Goal: Task Accomplishment & Management: Manage account settings

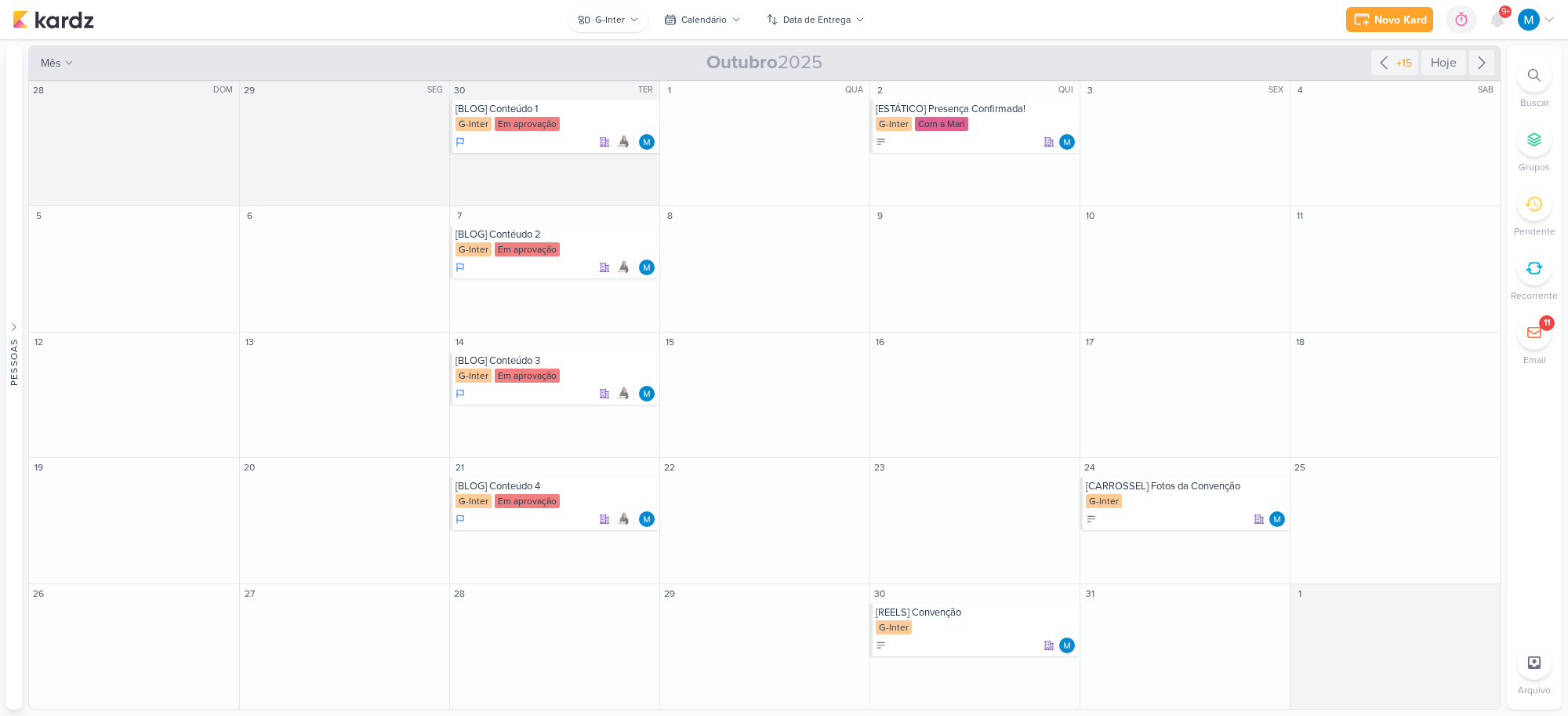
click at [621, 26] on div "G-Inter" at bounding box center [610, 19] width 30 height 14
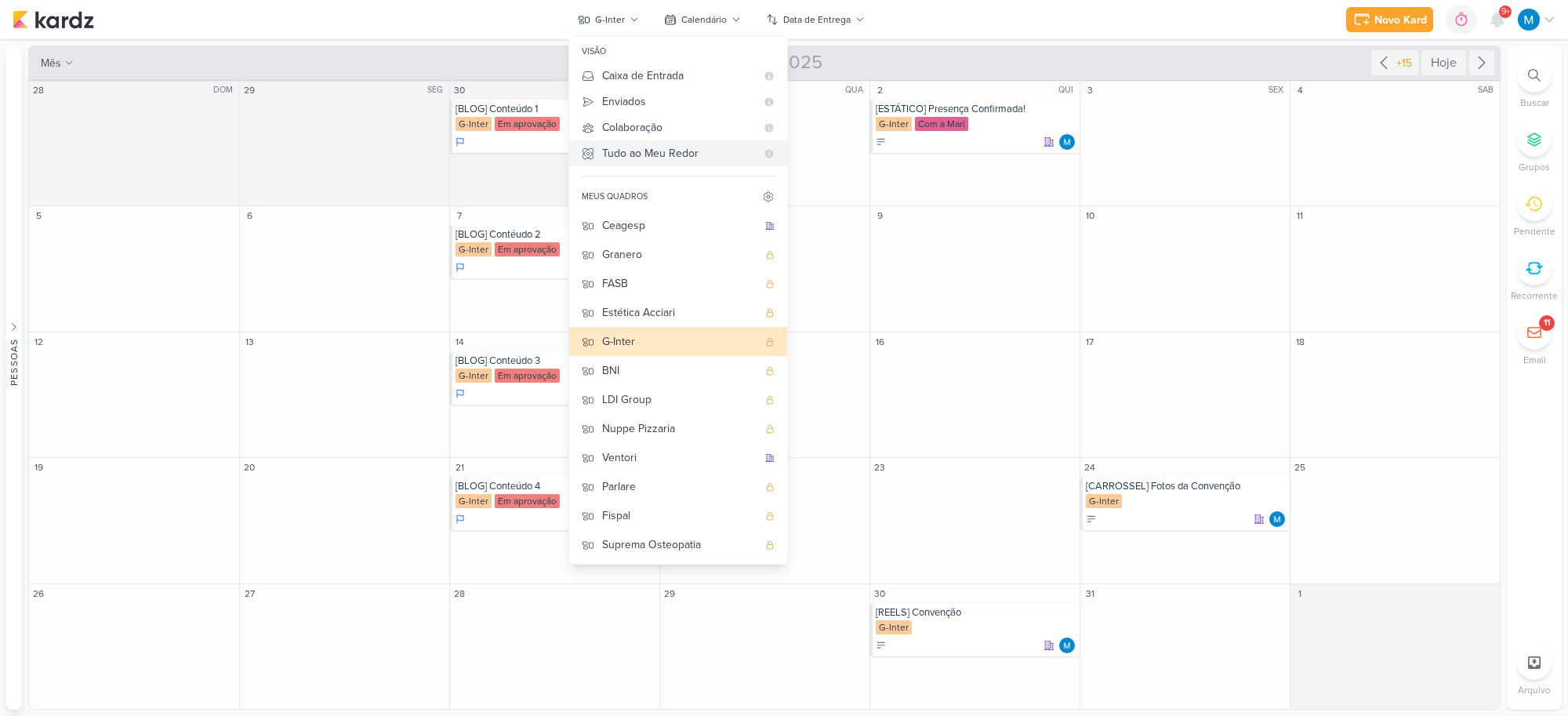
click at [671, 149] on div "Tudo ao Meu Redor" at bounding box center [679, 152] width 154 height 16
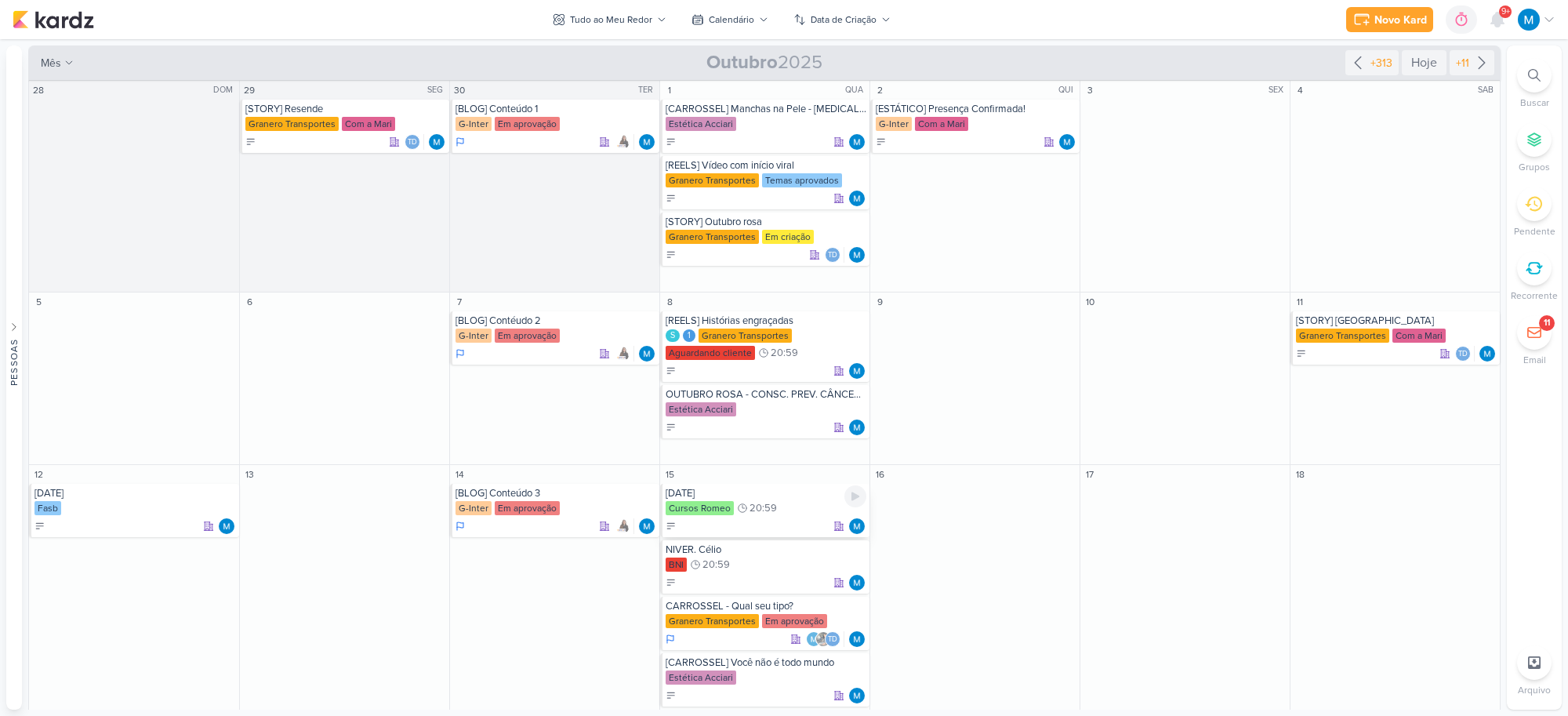
click at [737, 498] on div "[DATE]" at bounding box center [765, 493] width 201 height 13
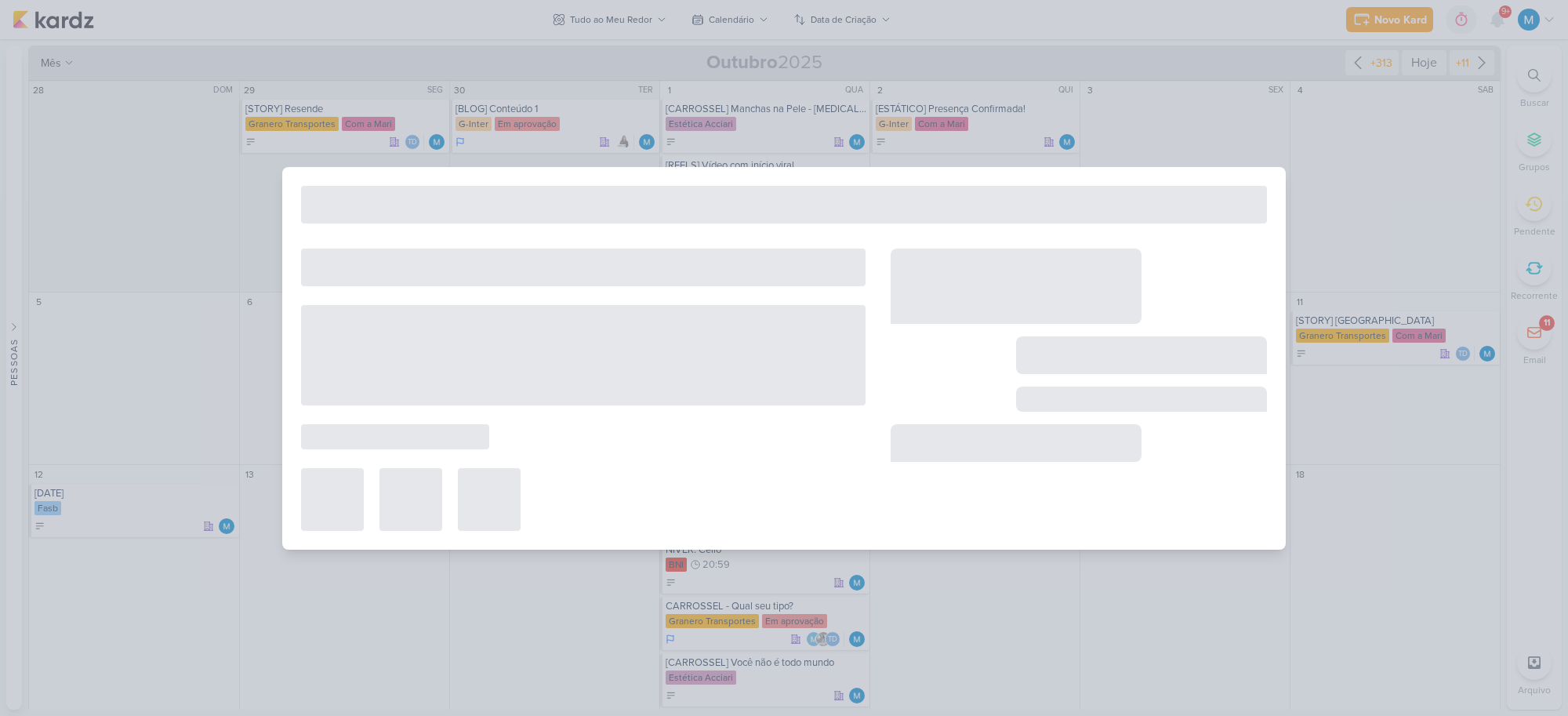
type input "[DATE]"
type input "[DATE] 20:59"
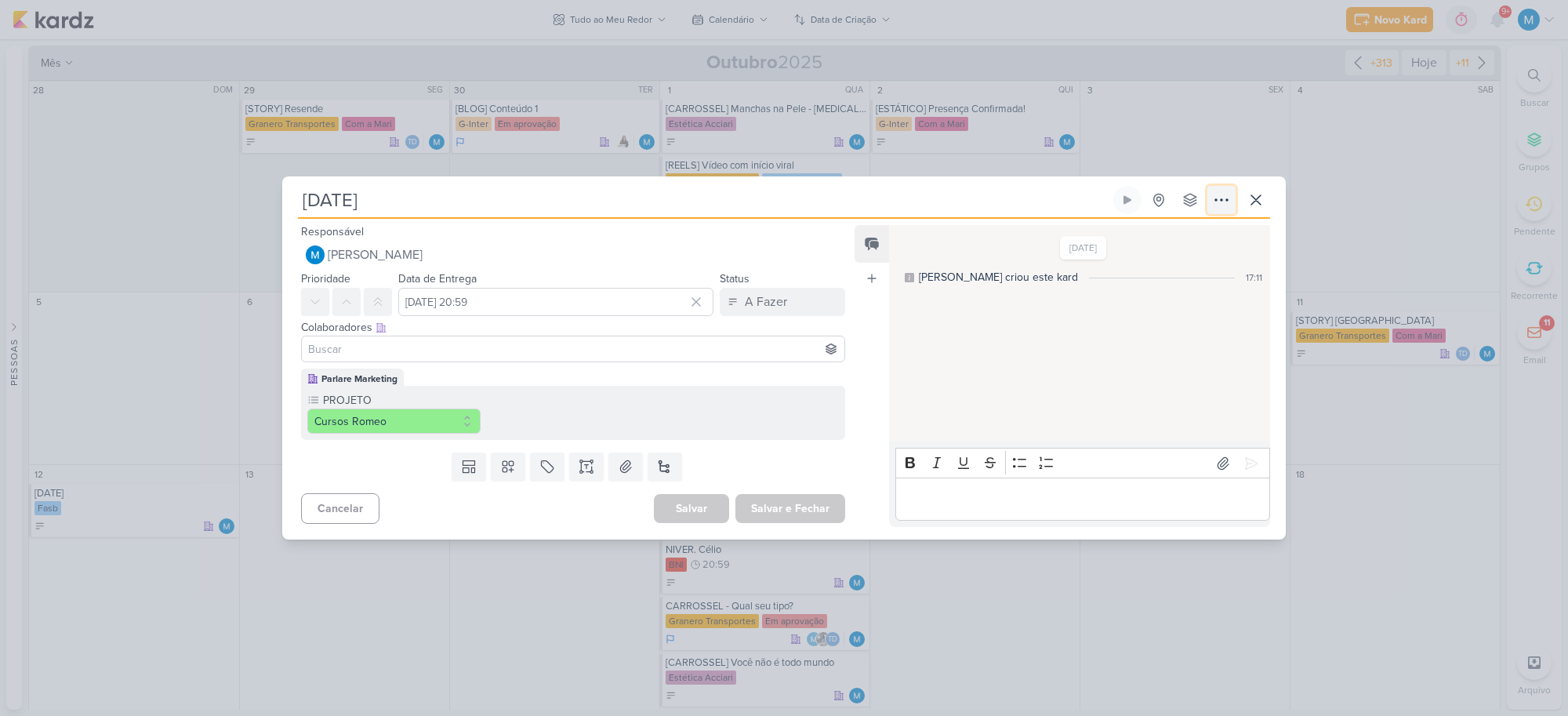
click at [1220, 196] on icon at bounding box center [1222, 200] width 19 height 19
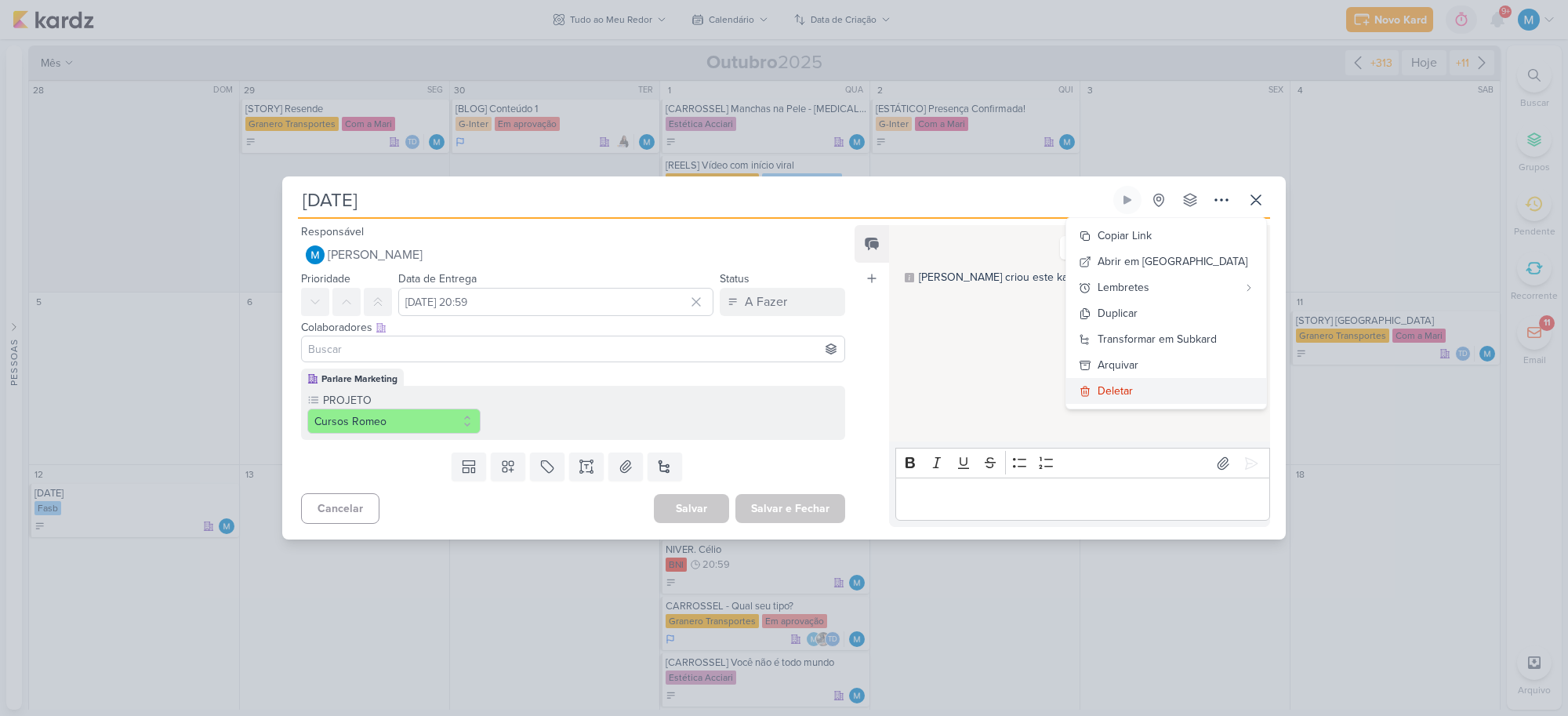
click at [1133, 387] on div "Deletar" at bounding box center [1116, 390] width 36 height 16
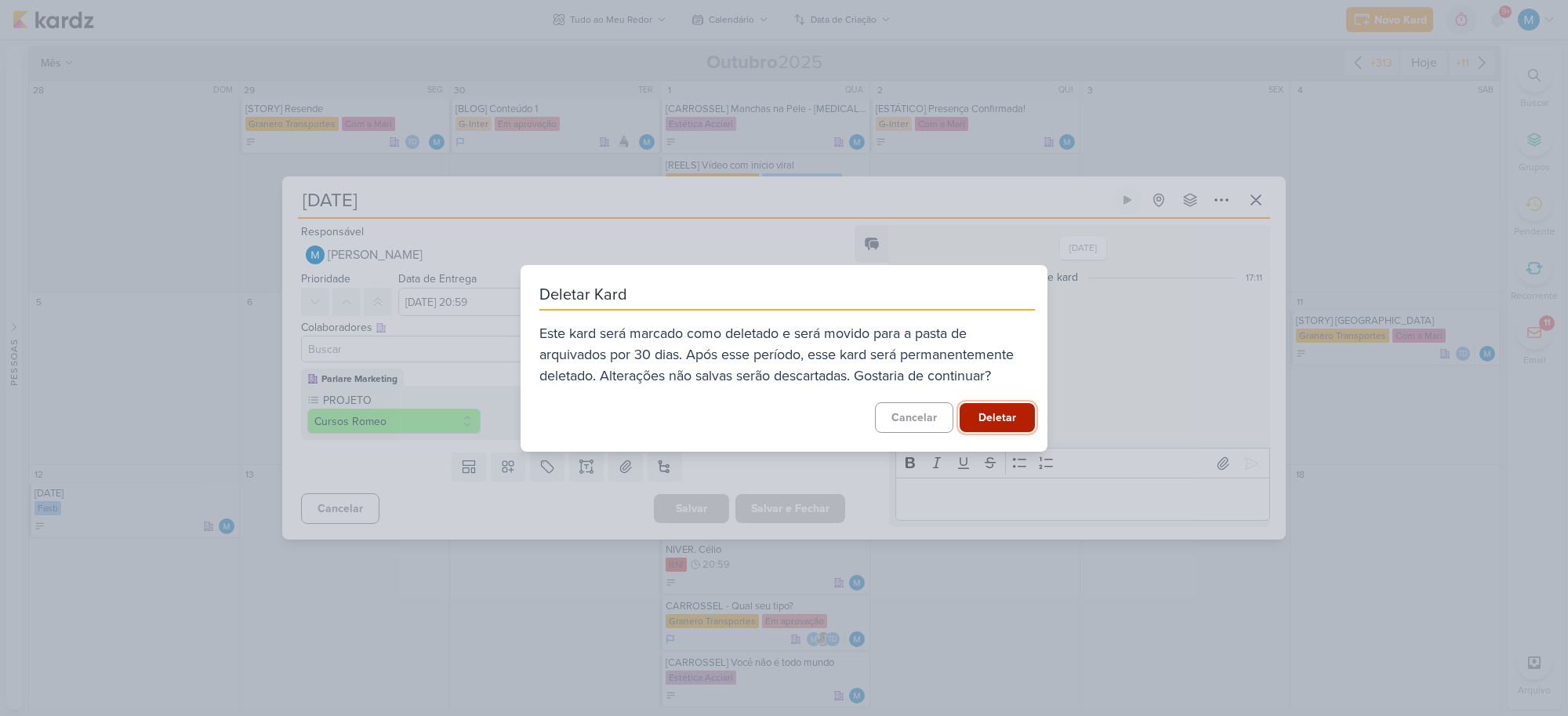
click at [1004, 416] on button "Deletar" at bounding box center [997, 417] width 75 height 29
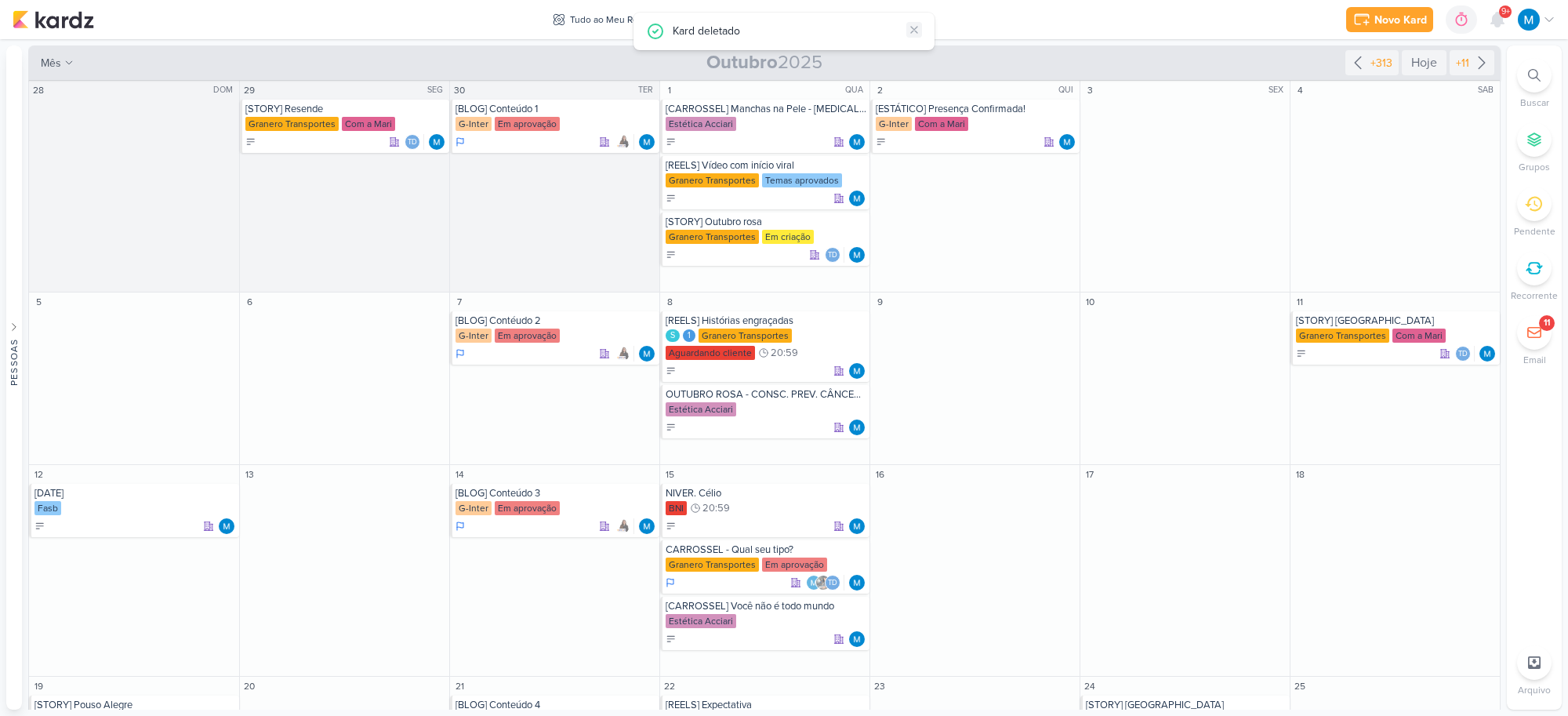
click at [914, 26] on icon at bounding box center [914, 30] width 13 height 13
click at [916, 32] on icon at bounding box center [914, 29] width 6 height 6
click at [1425, 65] on div "Hoje" at bounding box center [1424, 63] width 45 height 25
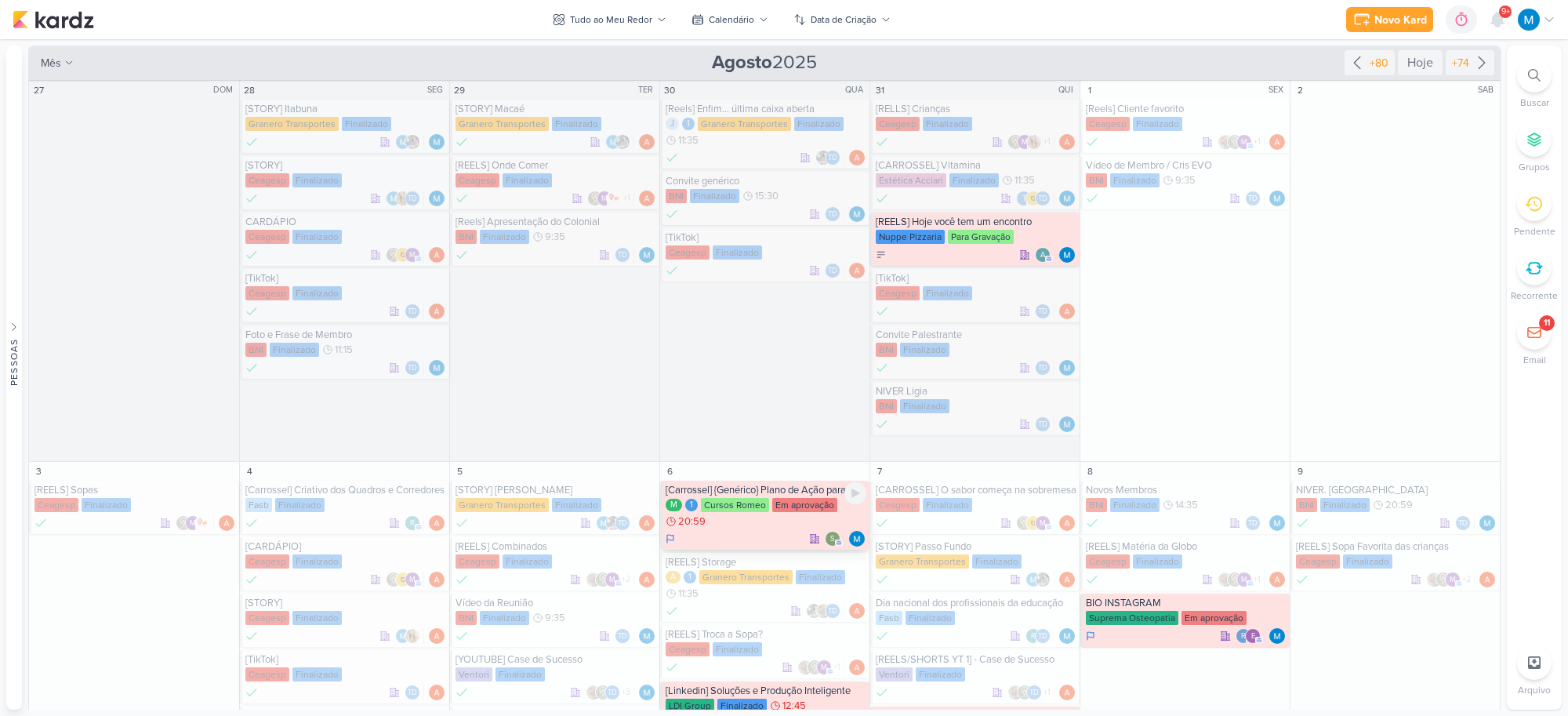
click at [781, 487] on div "[Carrossel] {Genérico} Plano de Ação para Estudos" at bounding box center [765, 489] width 201 height 13
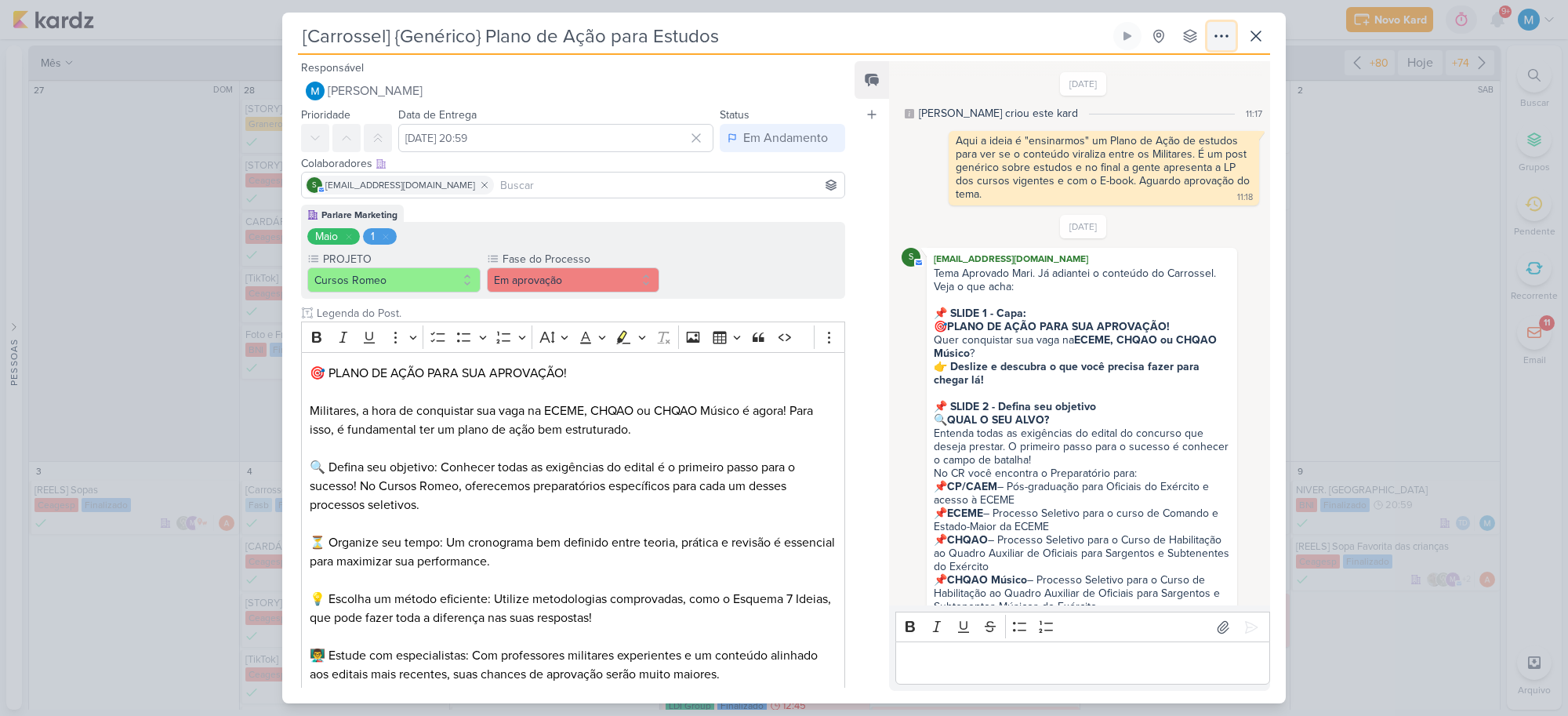
click at [1222, 37] on icon at bounding box center [1222, 36] width 19 height 19
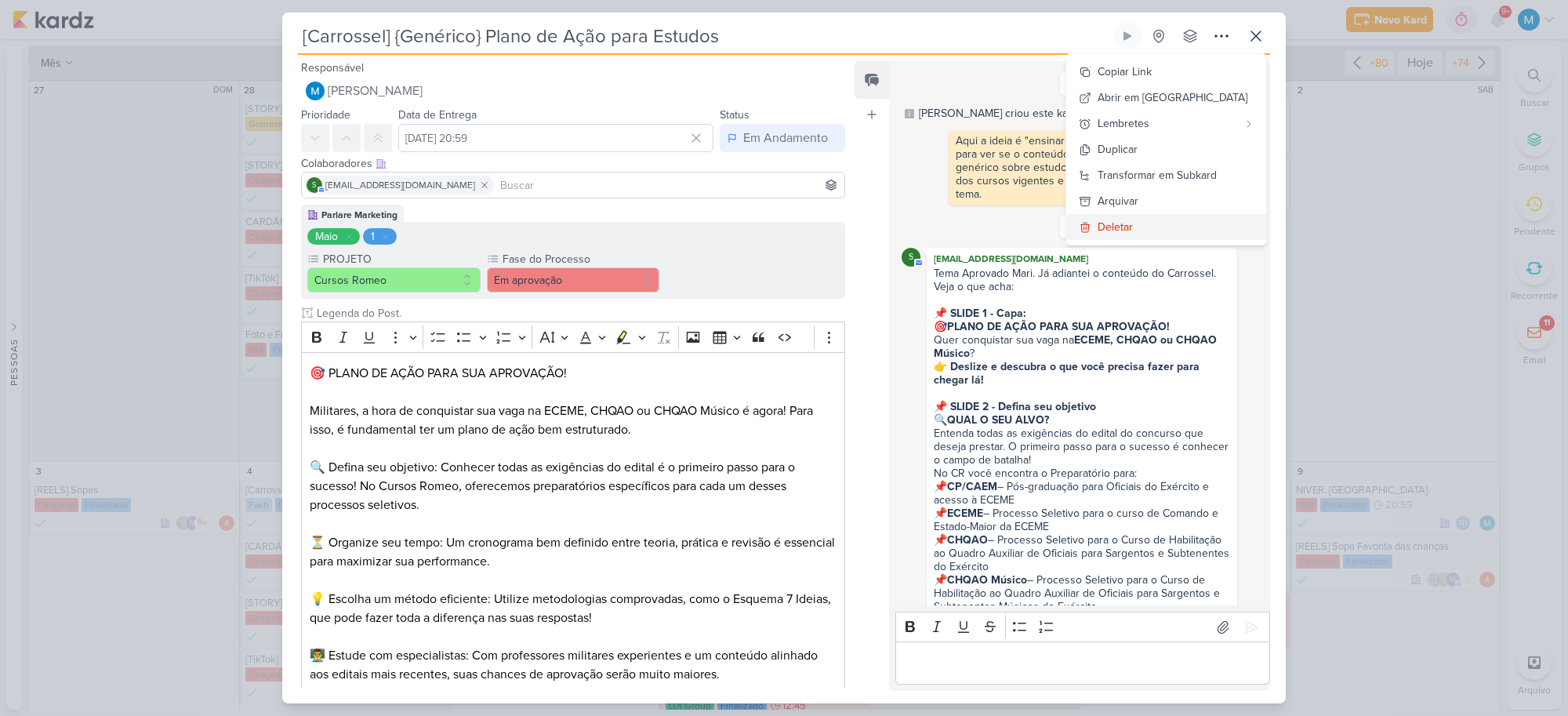
click at [1133, 224] on div "Deletar" at bounding box center [1116, 226] width 36 height 16
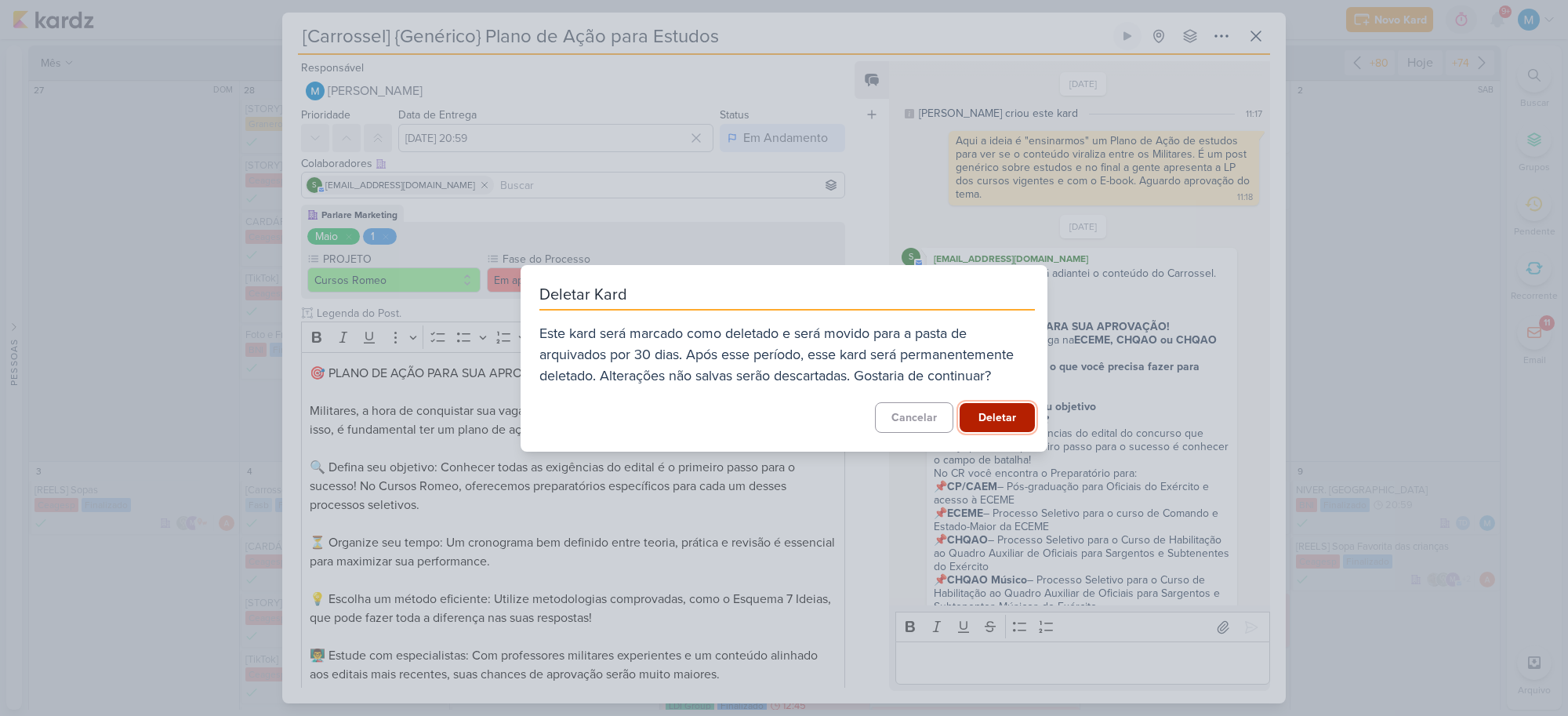
click at [997, 409] on button "Deletar" at bounding box center [997, 417] width 75 height 29
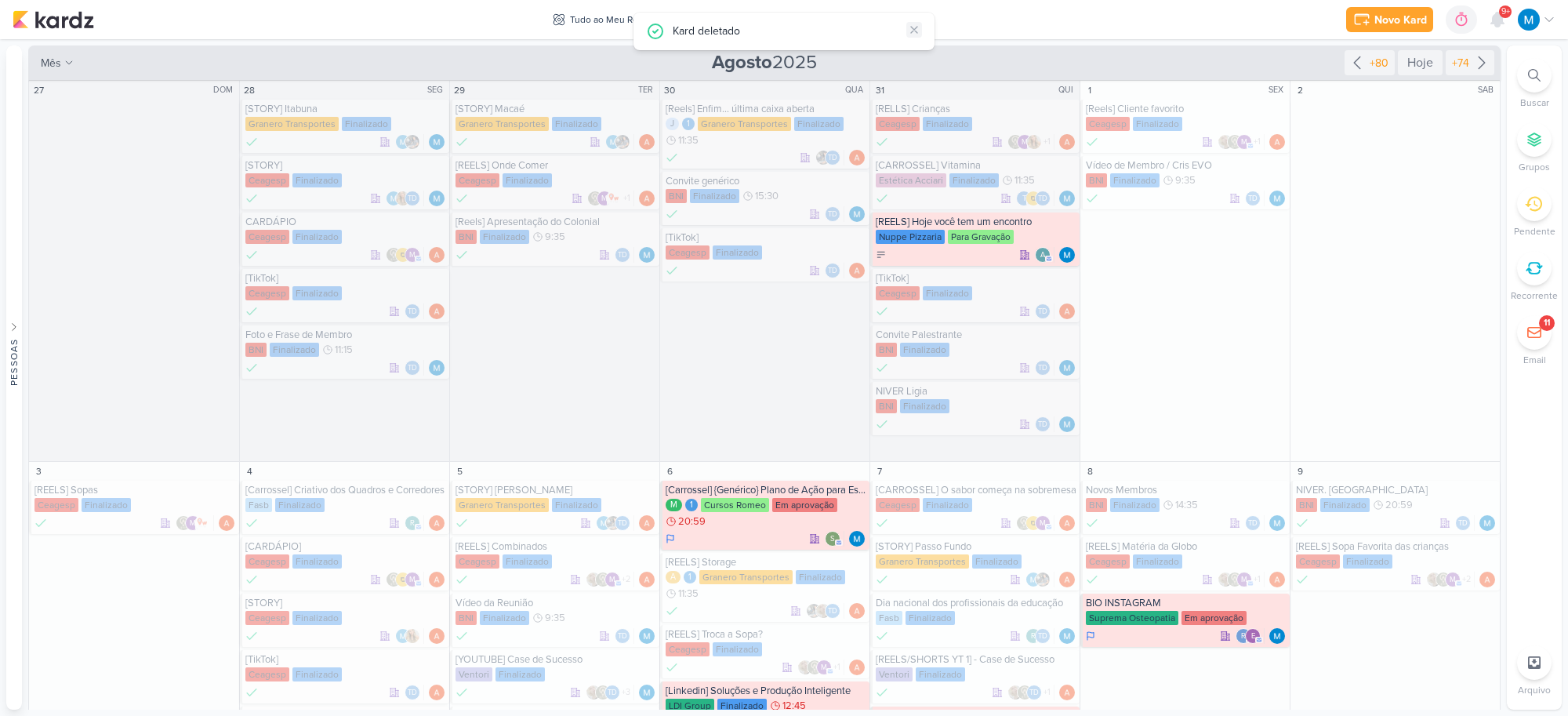
click at [914, 28] on icon at bounding box center [914, 29] width 6 height 6
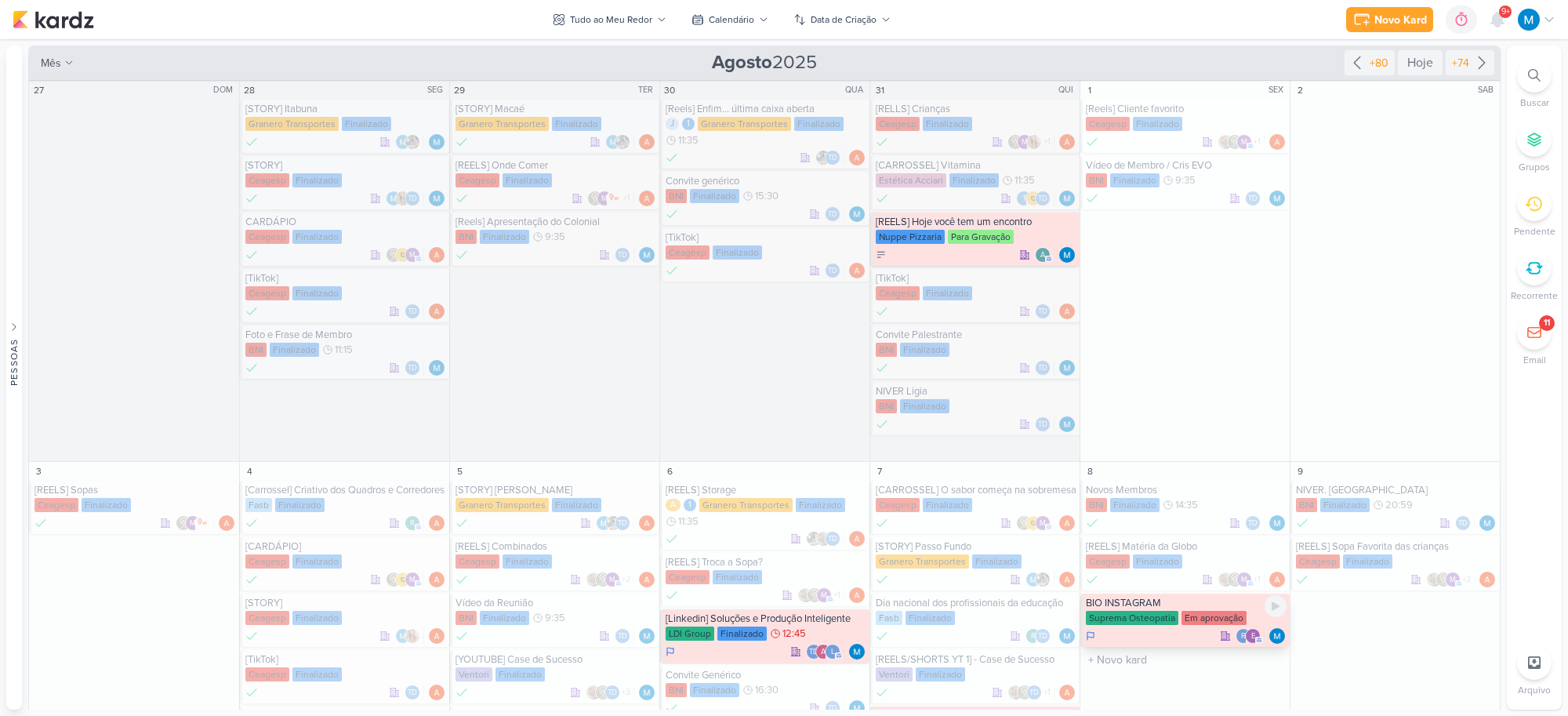
click at [1165, 604] on div "BIO INSTAGRAM" at bounding box center [1186, 603] width 201 height 13
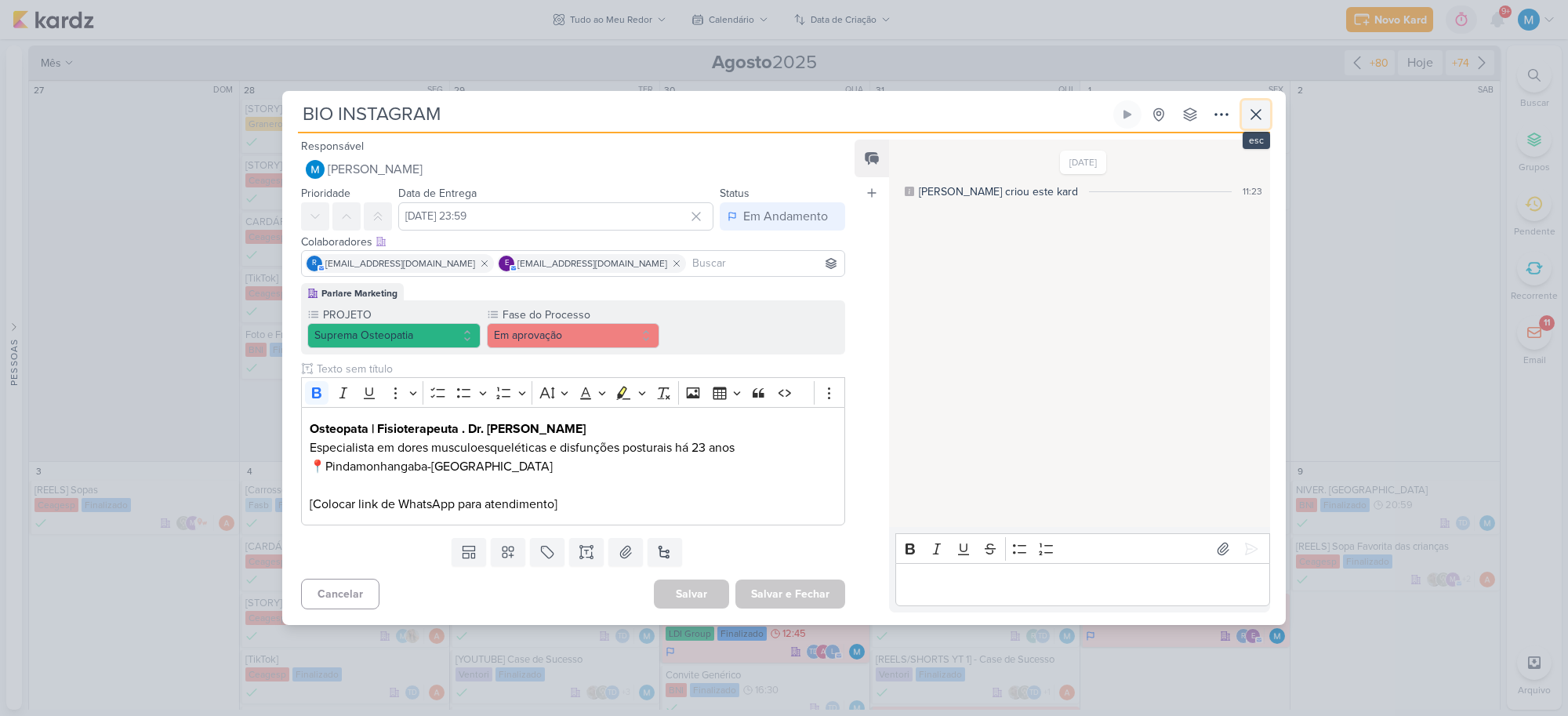
click at [1256, 108] on icon at bounding box center [1256, 114] width 19 height 19
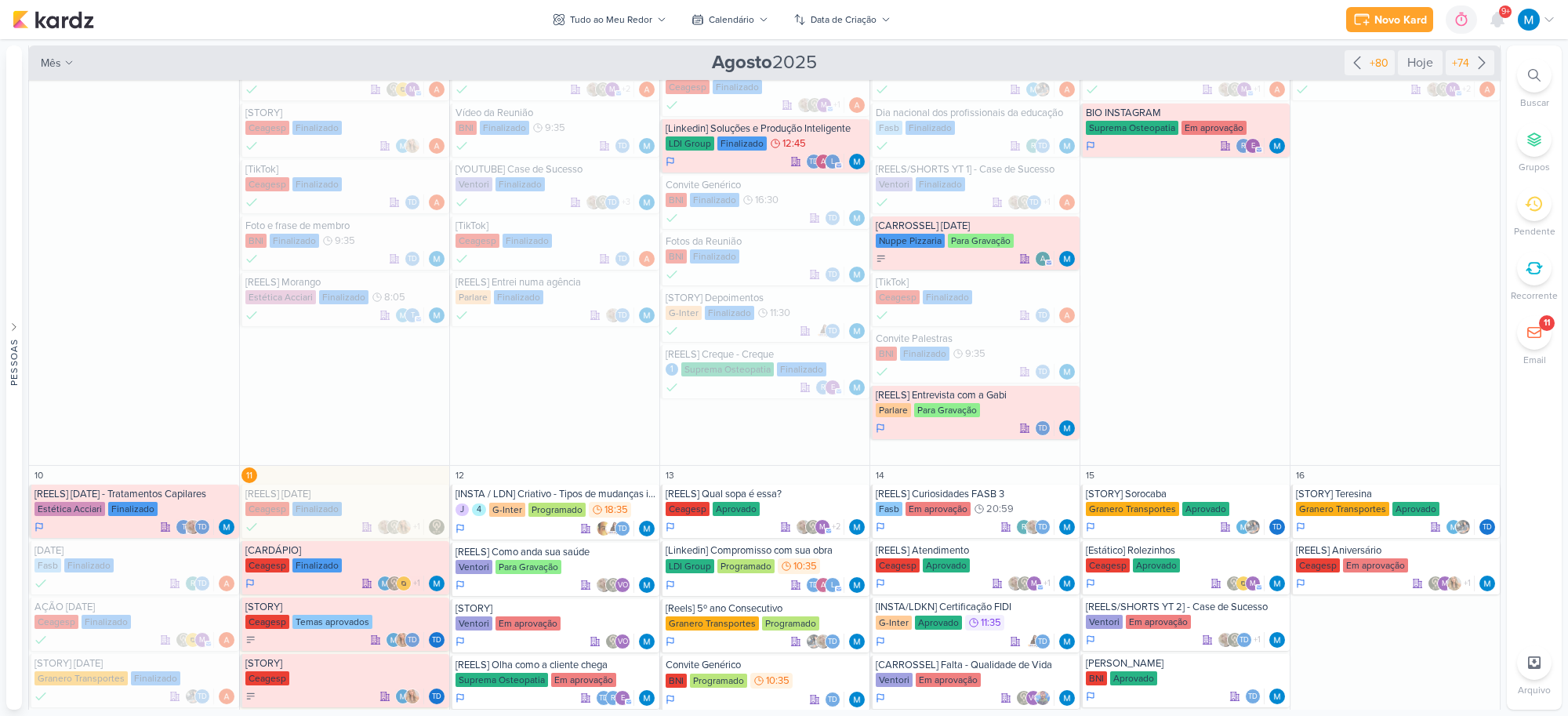
scroll to position [784, 0]
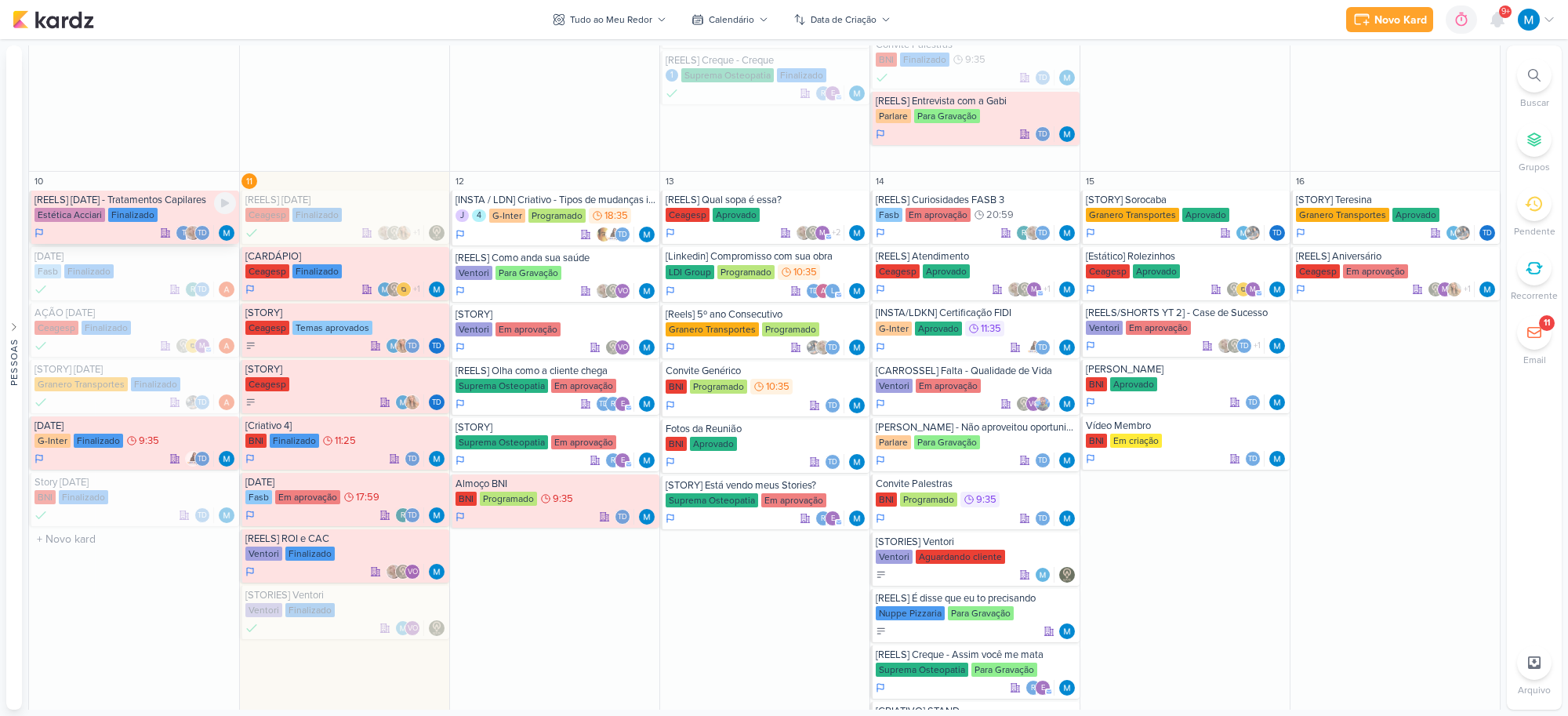
click at [185, 204] on div "[REELS] [DATE] - Tratamentos Capilares" at bounding box center [135, 200] width 202 height 13
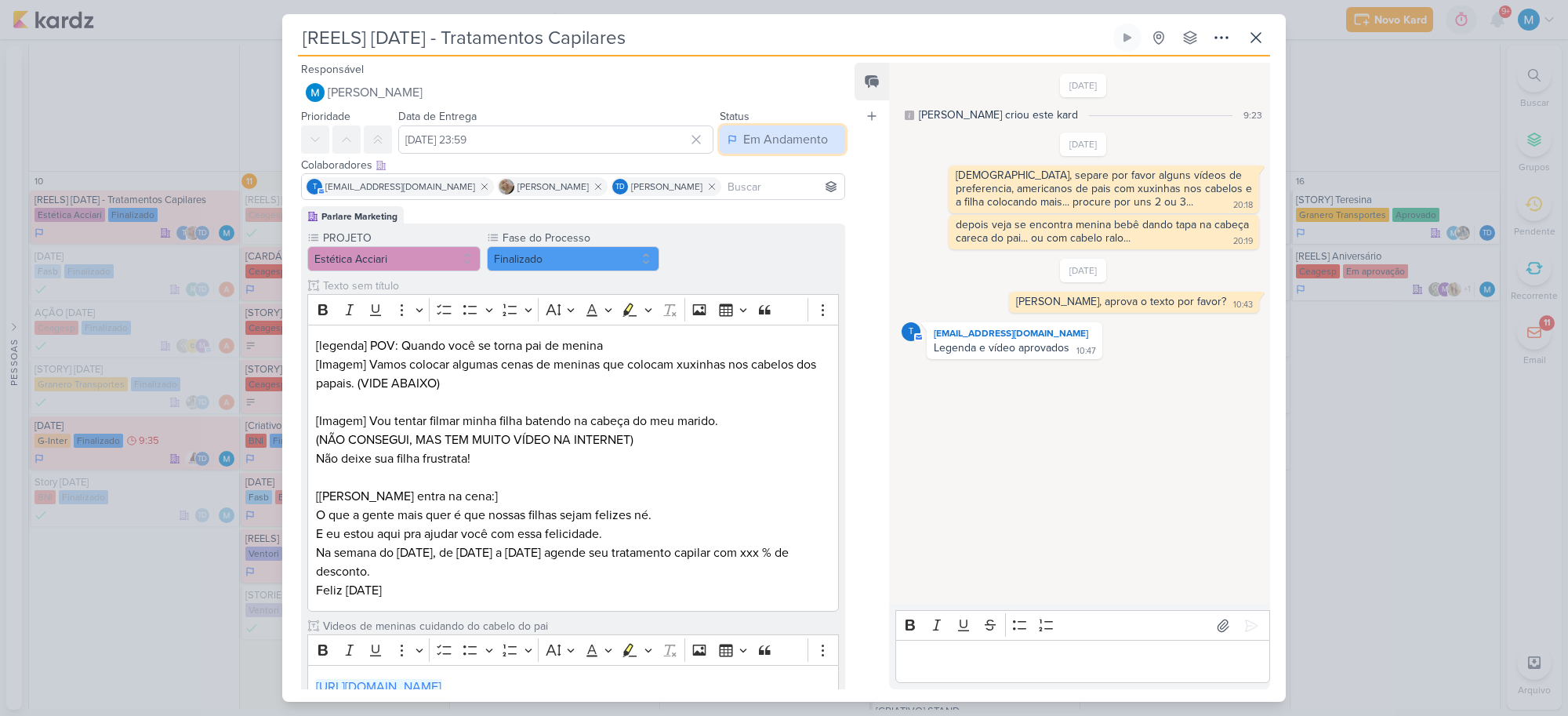
click at [760, 135] on div "Em Andamento" at bounding box center [786, 140] width 85 height 19
click at [769, 198] on div "Finalizado" at bounding box center [760, 201] width 48 height 16
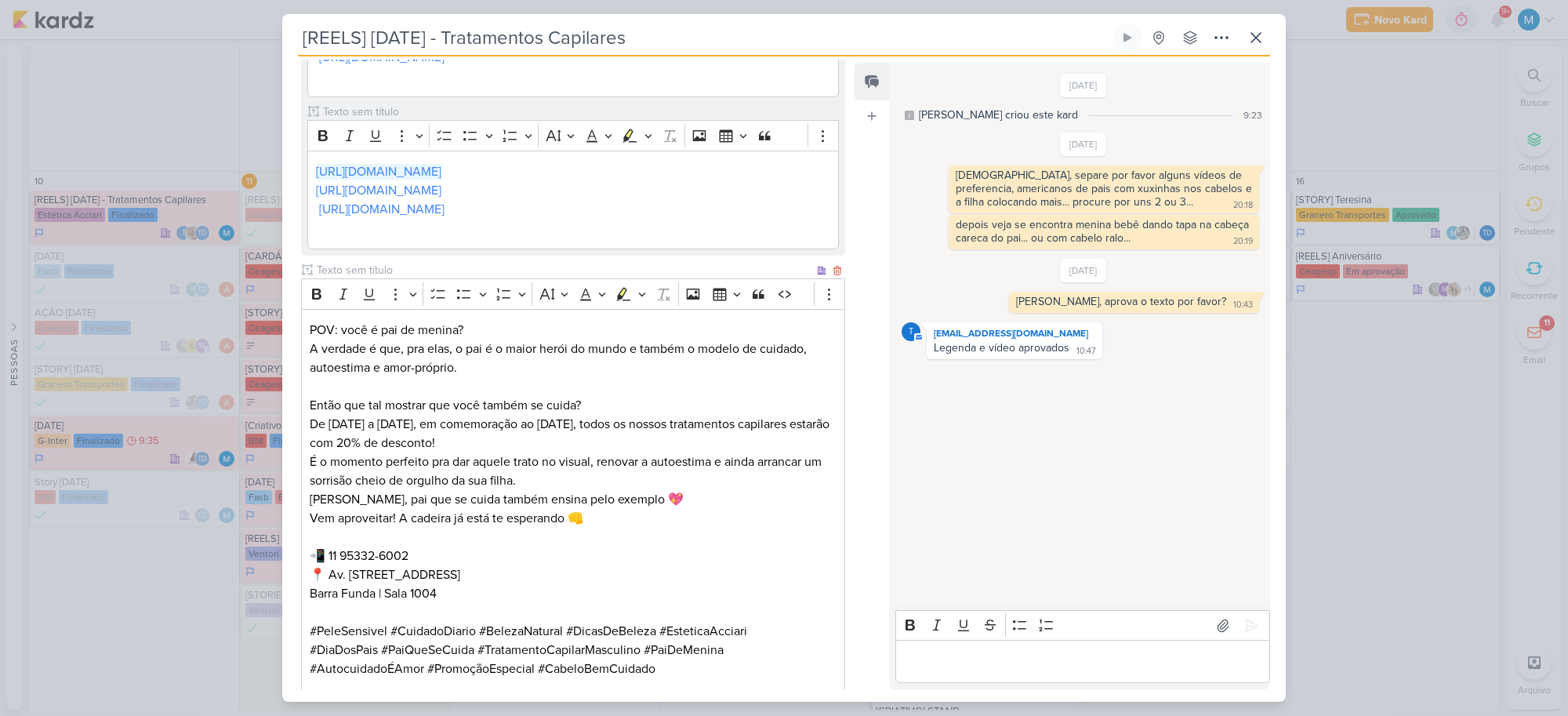
scroll to position [812, 0]
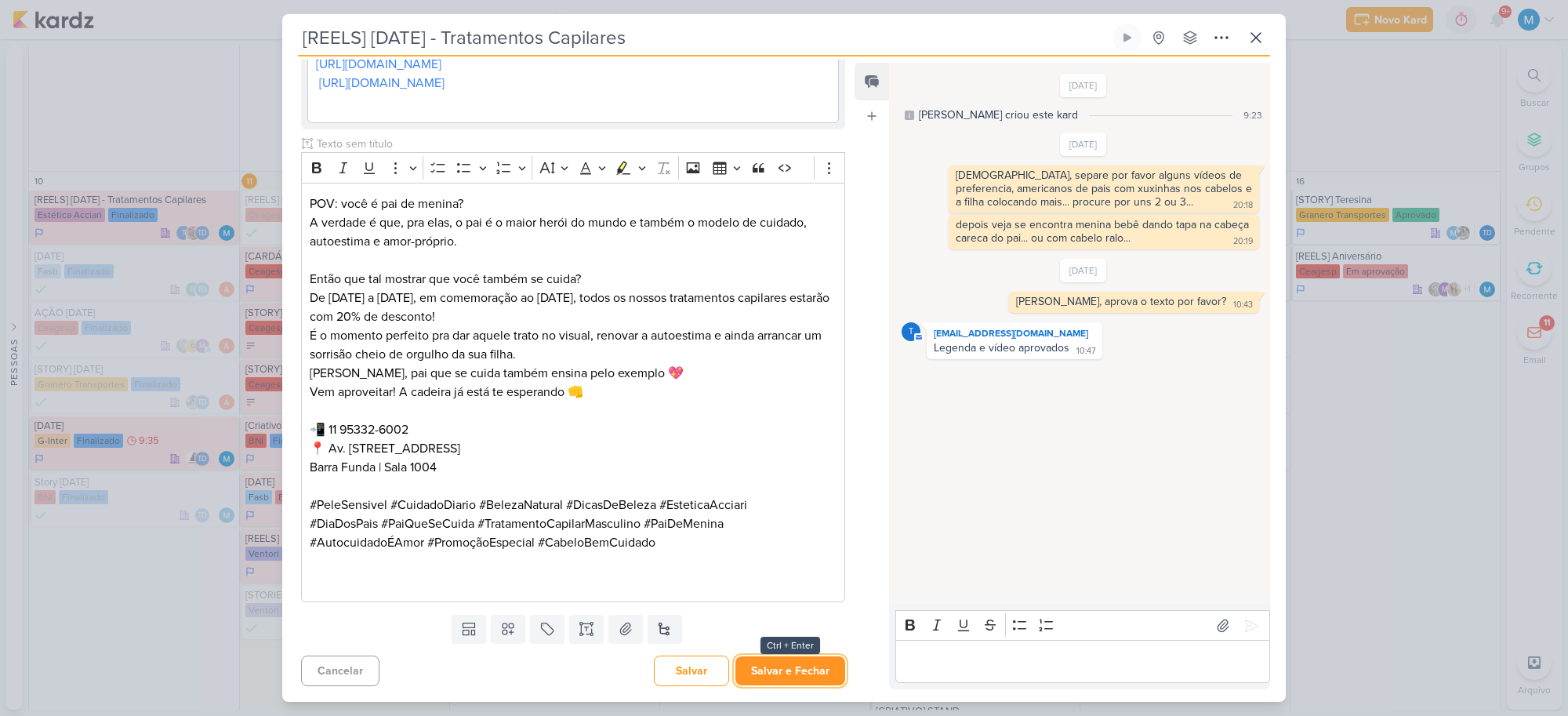
click at [792, 666] on button "Salvar e Fechar" at bounding box center [791, 670] width 110 height 29
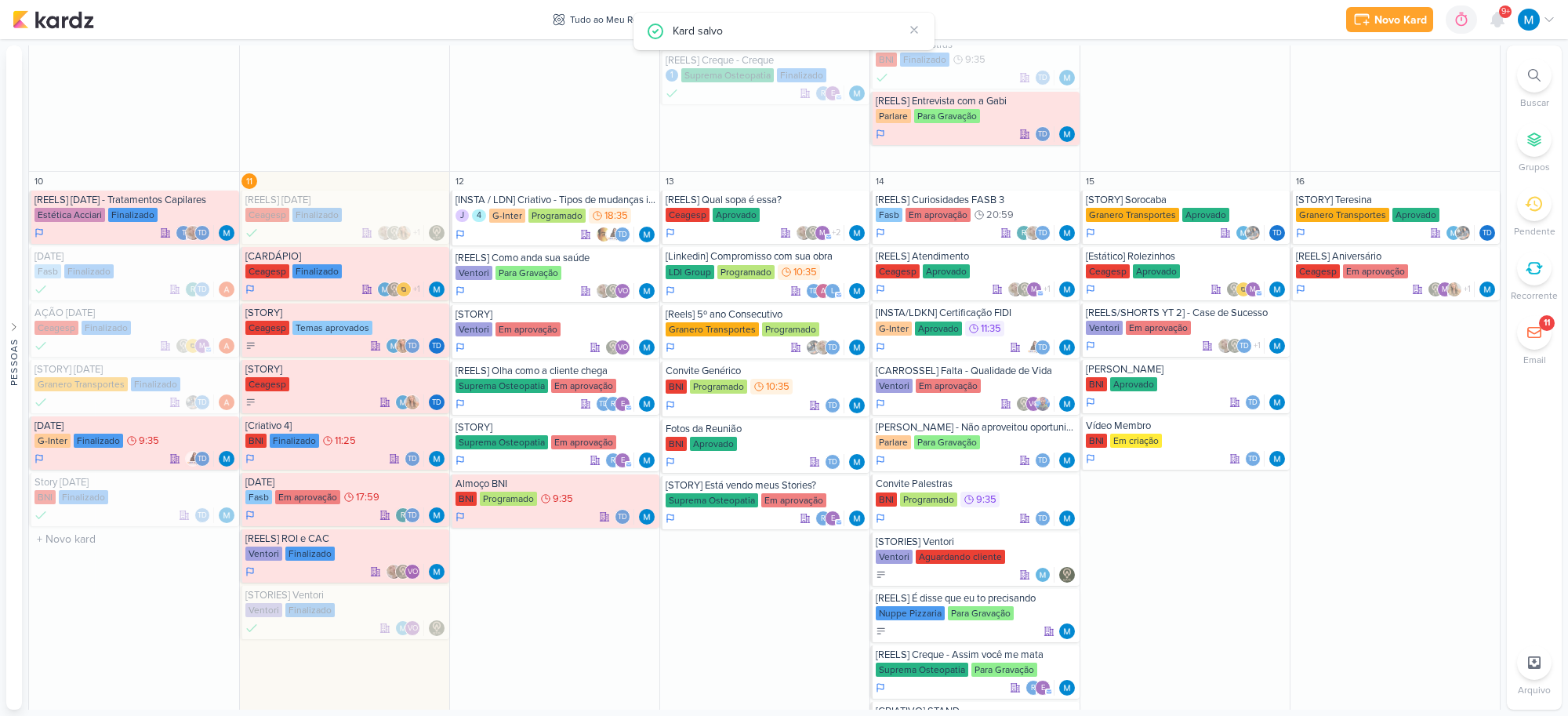
scroll to position [0, 0]
click at [68, 428] on div "[DATE]" at bounding box center [135, 425] width 202 height 13
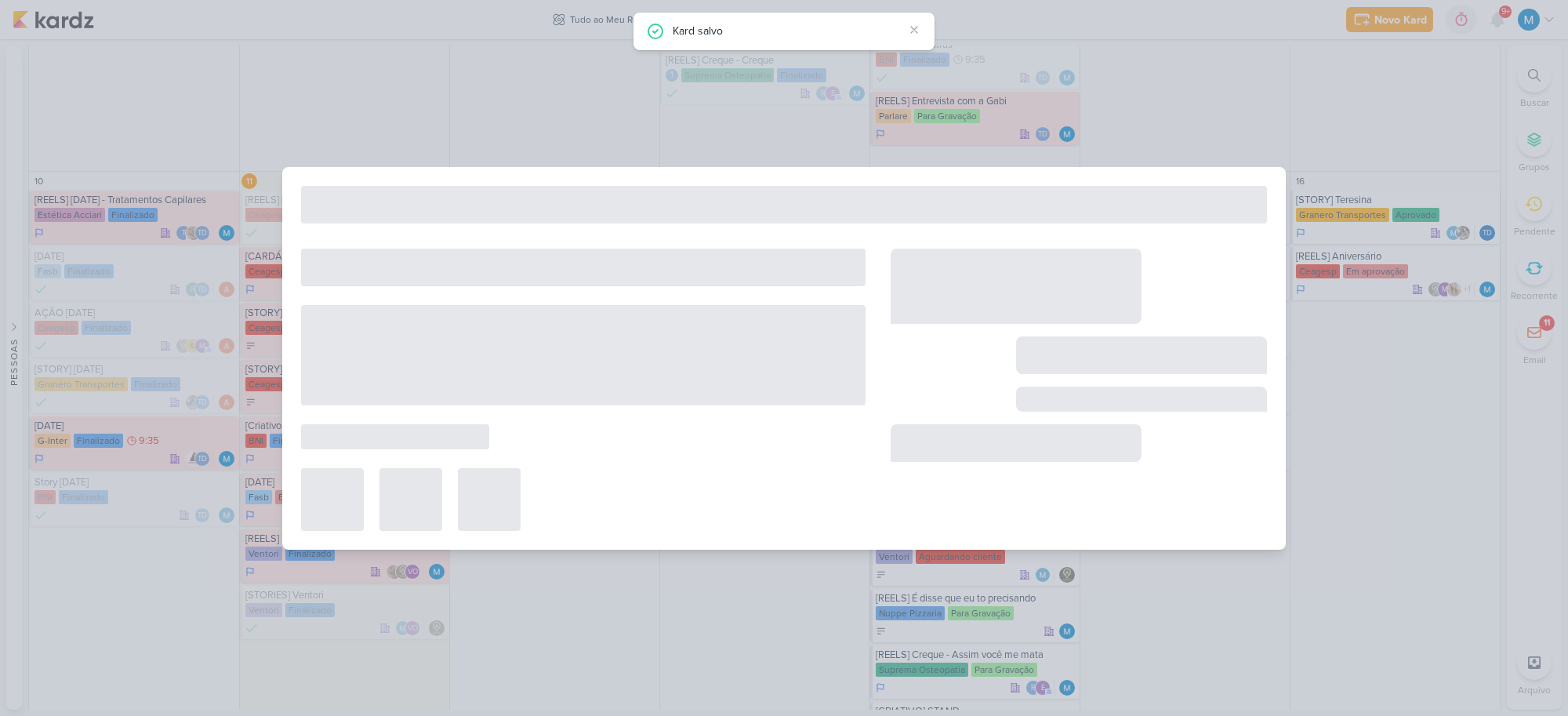
type input "[DATE]"
type input "[DATE] 09:35"
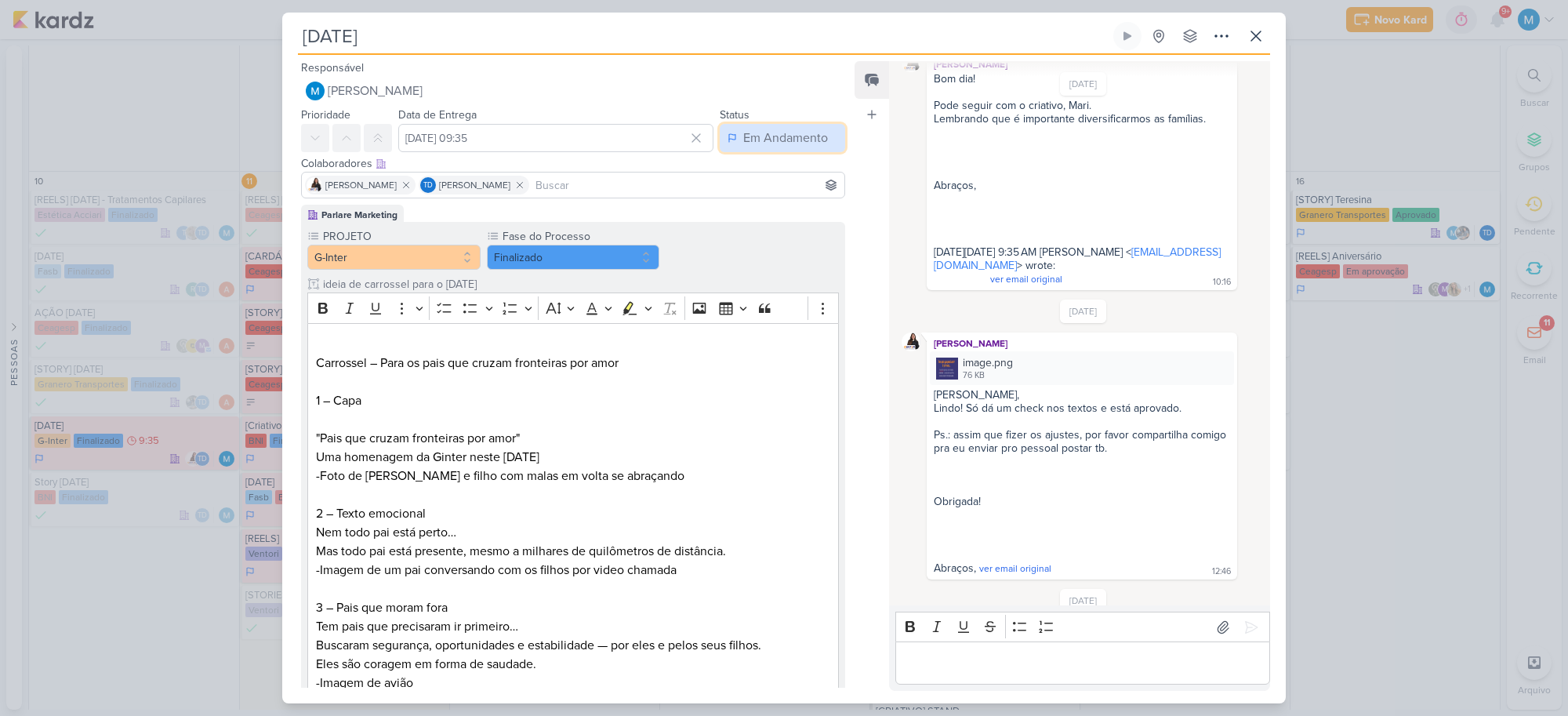
click at [781, 135] on div "Em Andamento" at bounding box center [786, 138] width 85 height 19
click at [776, 193] on div "Finalizado" at bounding box center [760, 199] width 48 height 16
click at [1259, 33] on icon at bounding box center [1256, 36] width 9 height 9
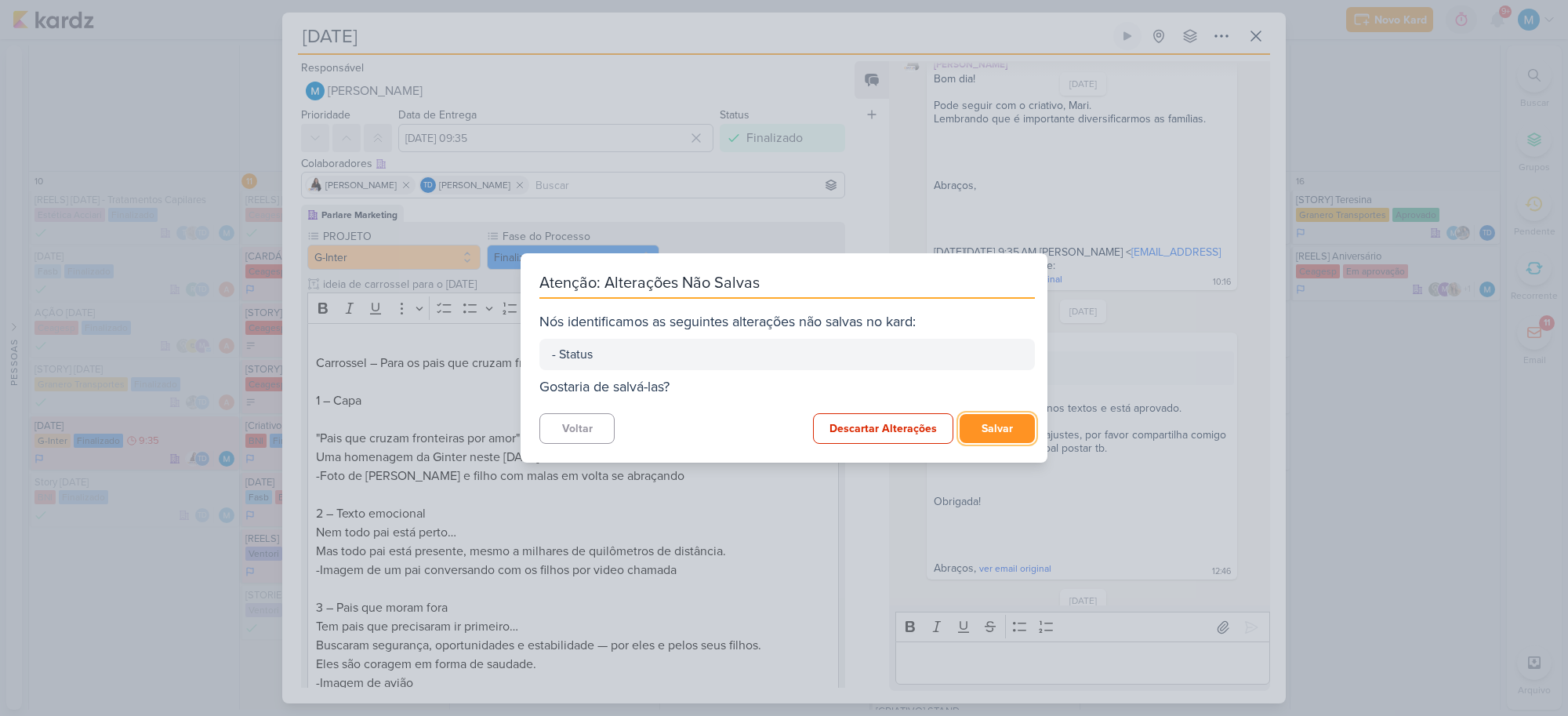
click at [991, 435] on button "Salvar" at bounding box center [997, 428] width 75 height 29
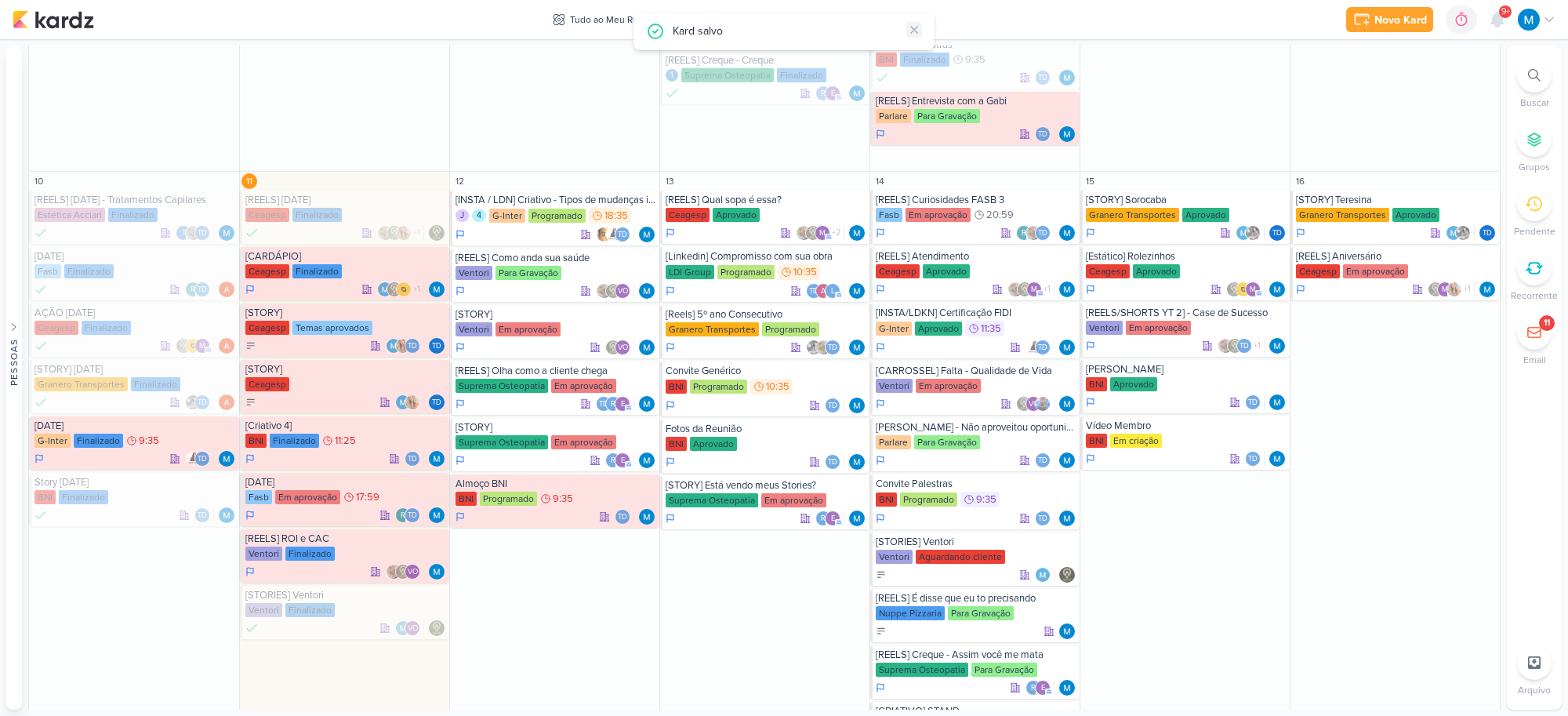
click at [918, 30] on icon at bounding box center [914, 30] width 13 height 13
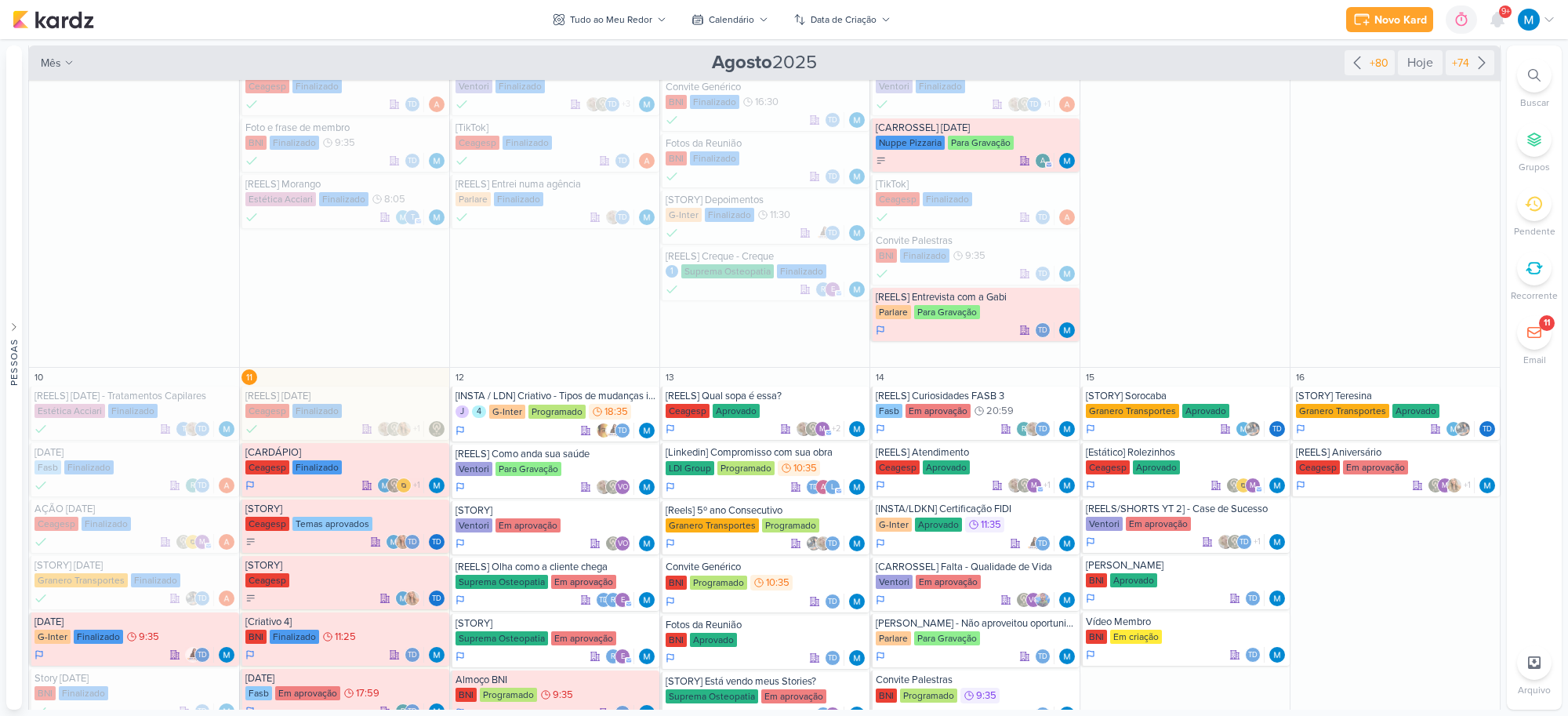
scroll to position [882, 0]
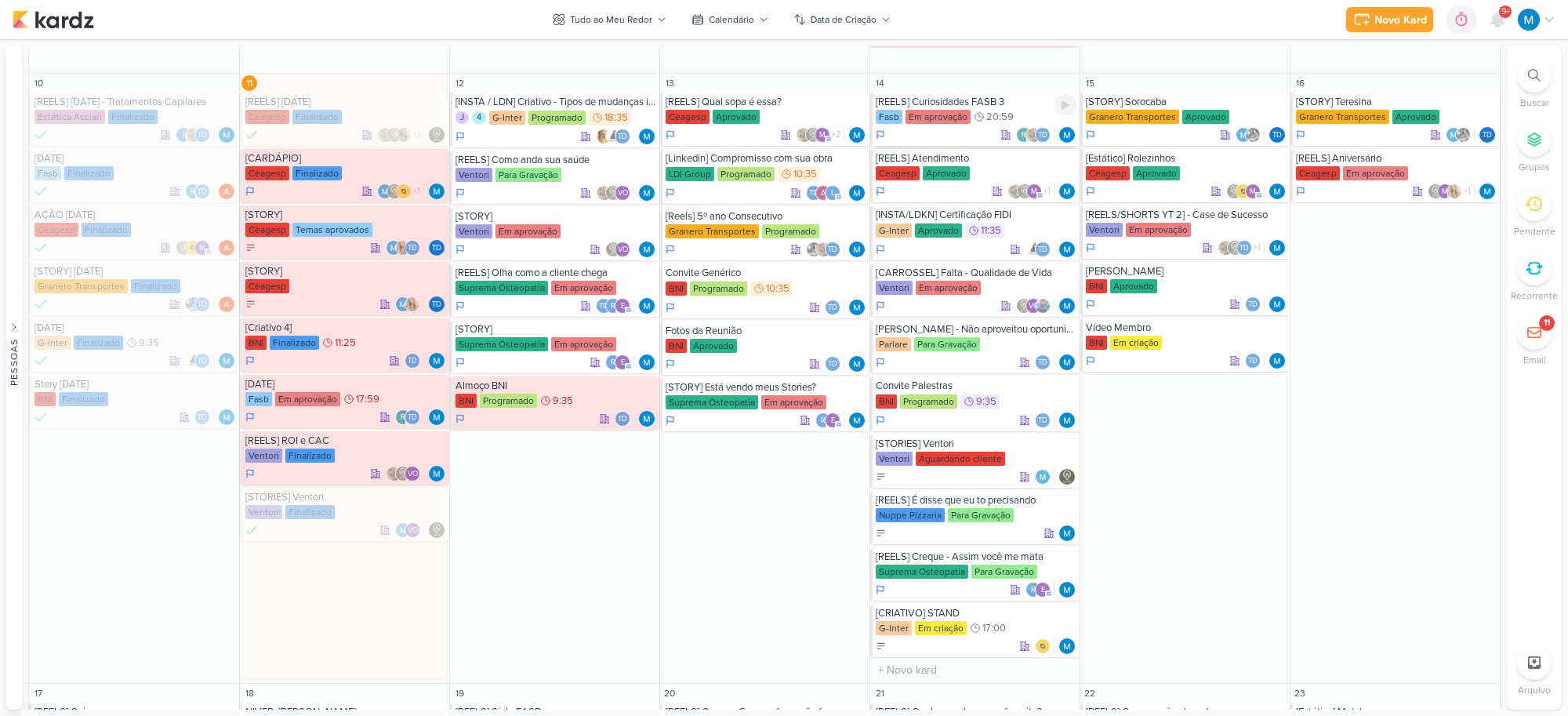
click at [986, 100] on div "[REELS] Curiosidades FASB 3" at bounding box center [975, 102] width 201 height 13
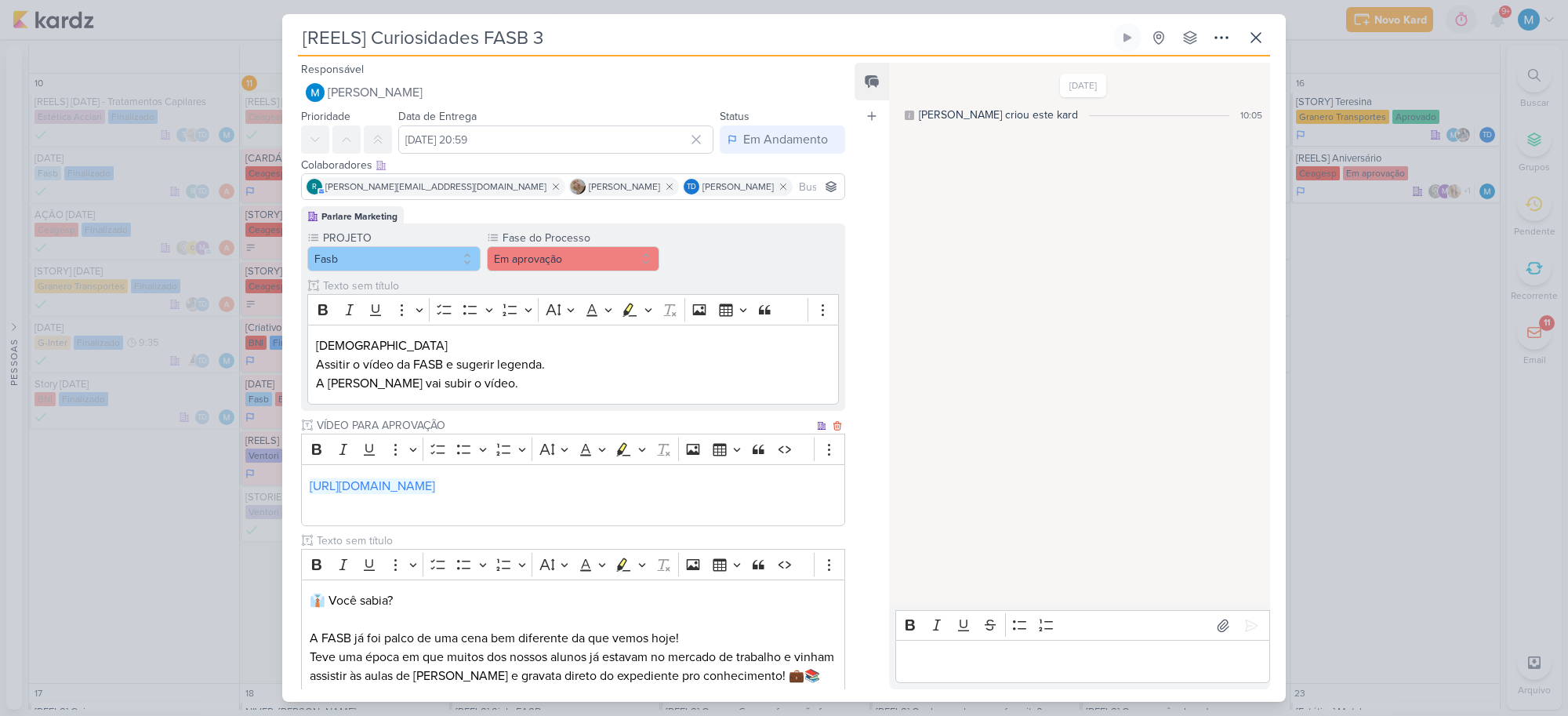
scroll to position [247, 0]
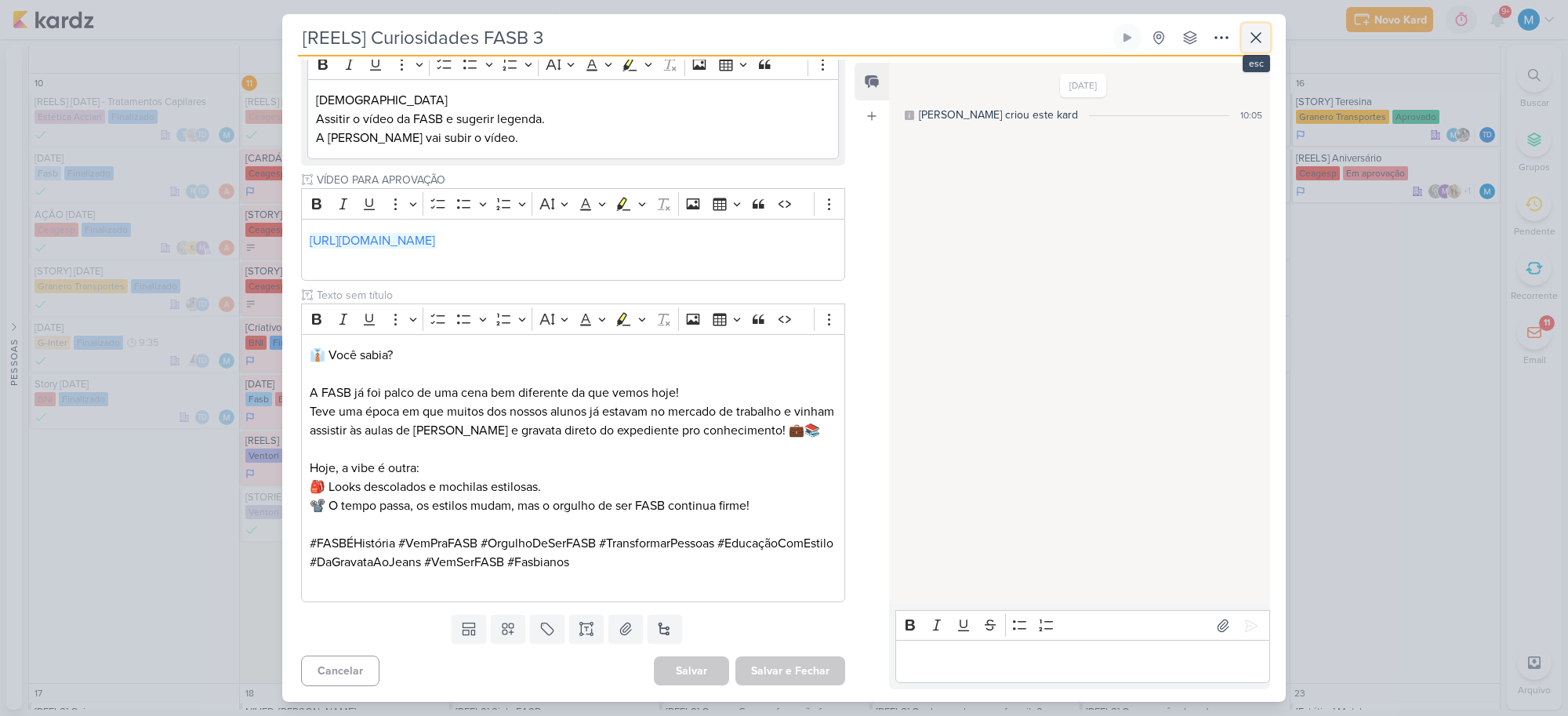
click at [1264, 34] on icon at bounding box center [1256, 37] width 19 height 19
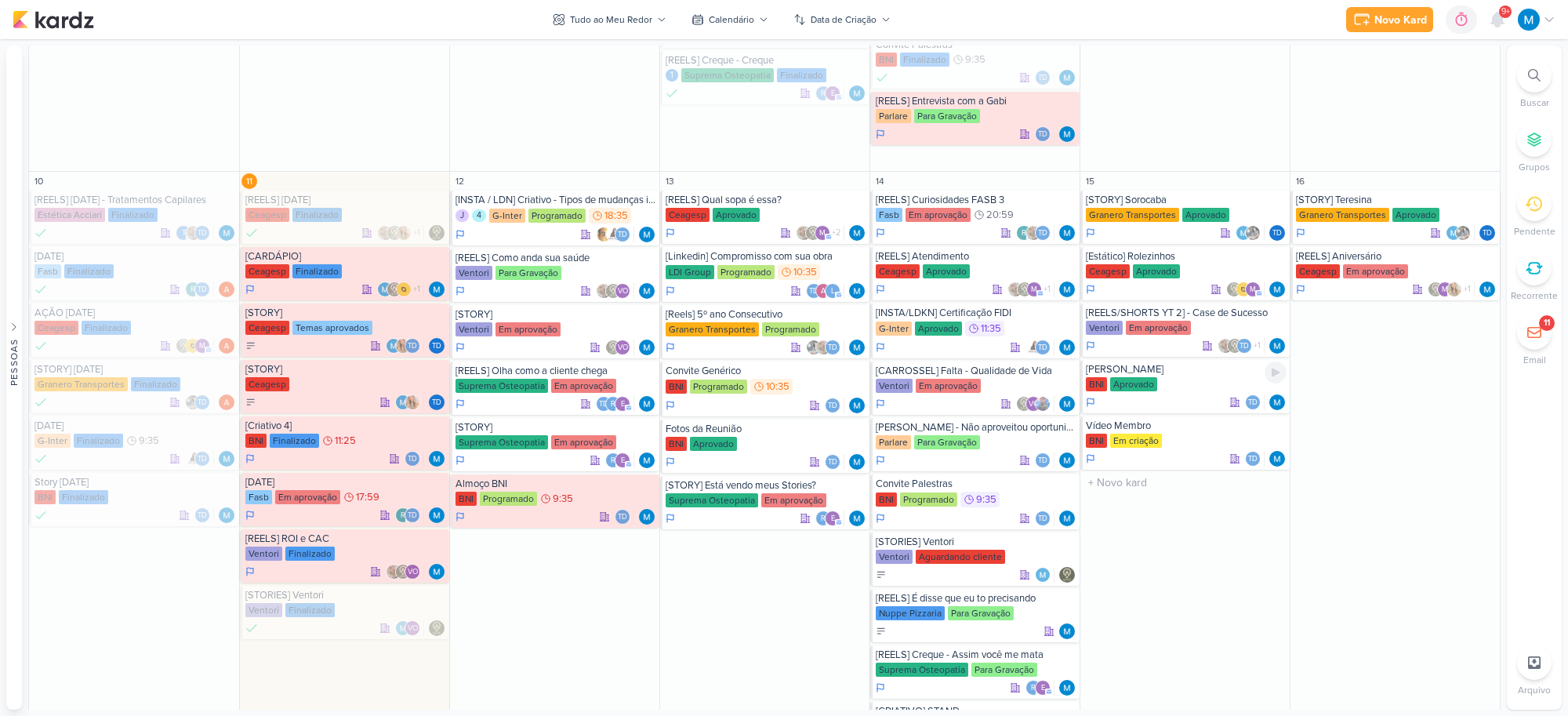
scroll to position [882, 0]
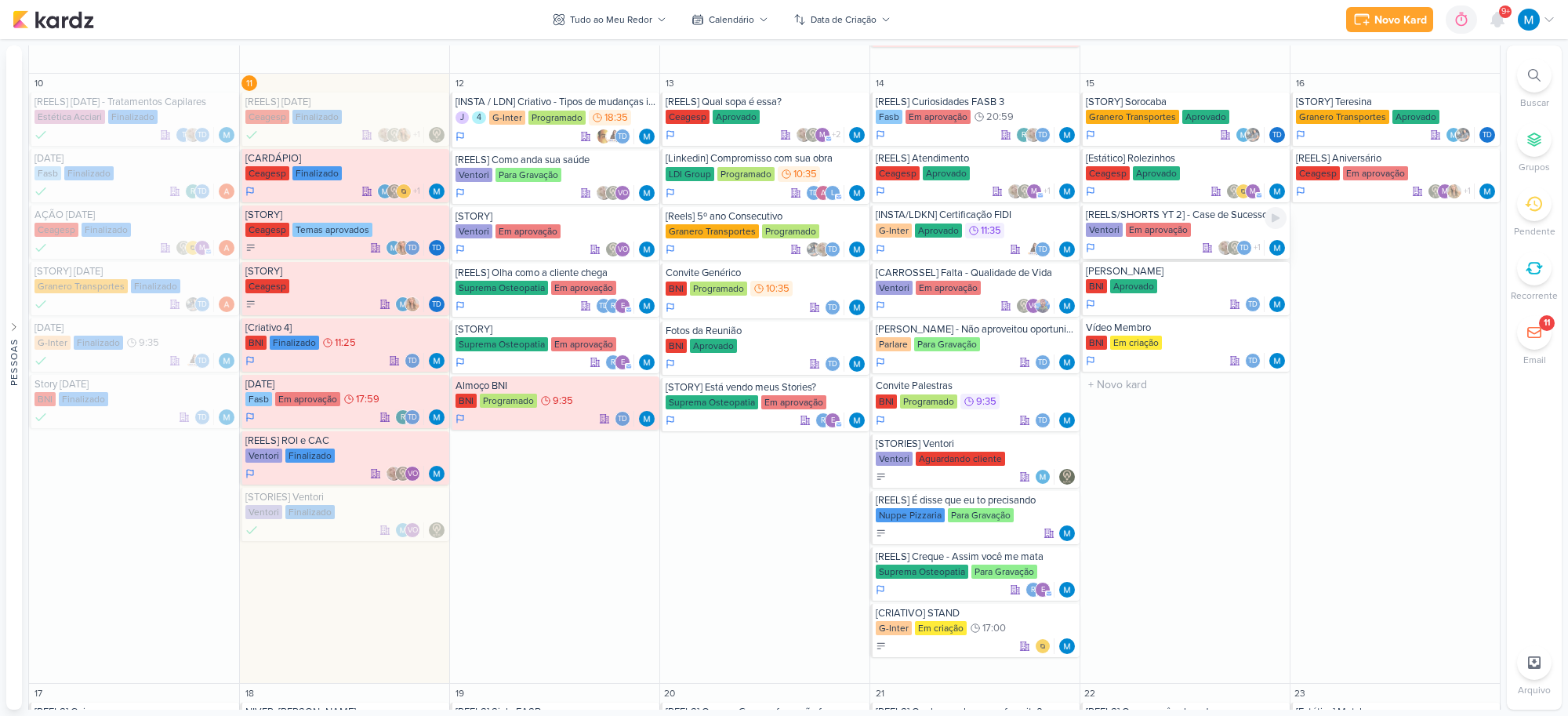
click at [1201, 216] on div "[REELS/SHORTS YT 2] - Case de Sucesso" at bounding box center [1186, 214] width 201 height 13
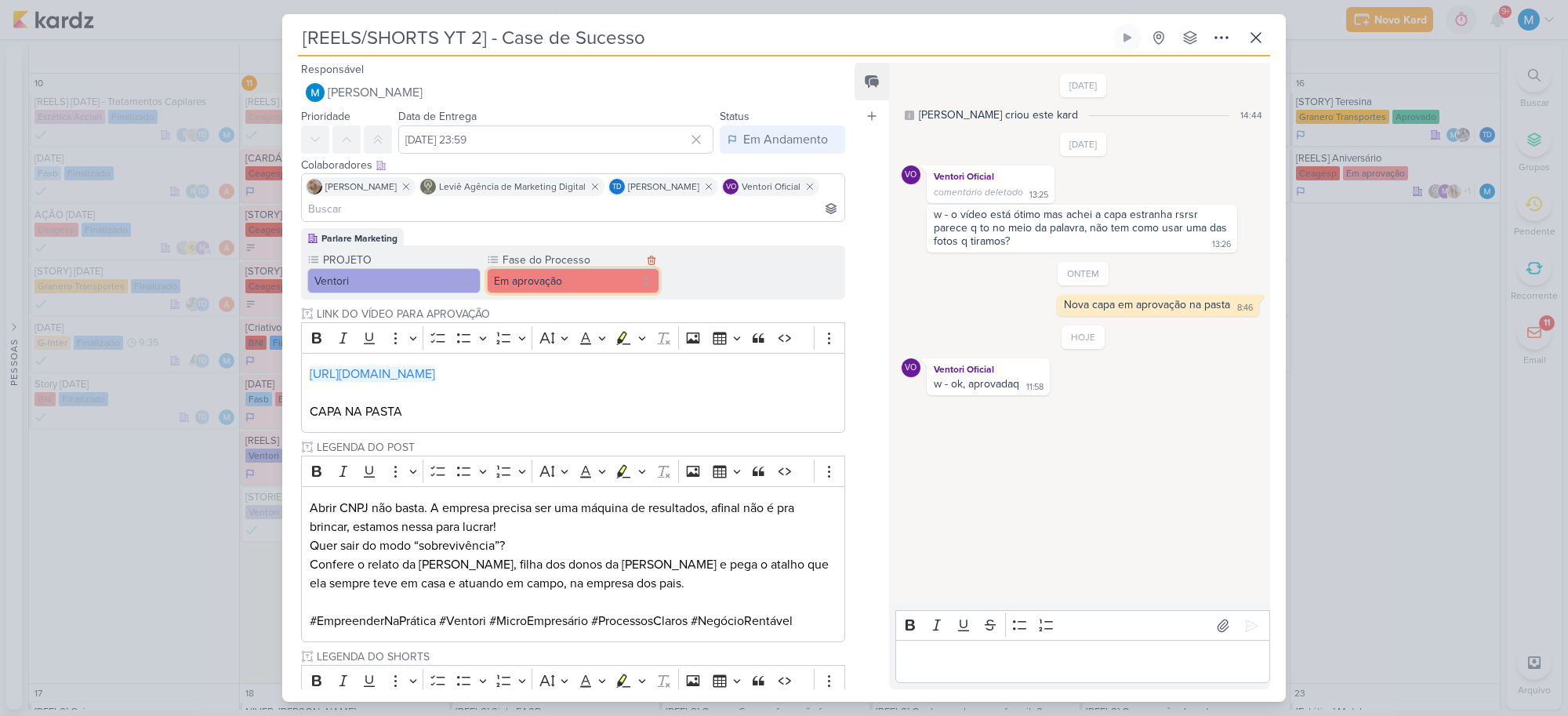
click at [588, 279] on button "Em aprovação" at bounding box center [573, 281] width 174 height 25
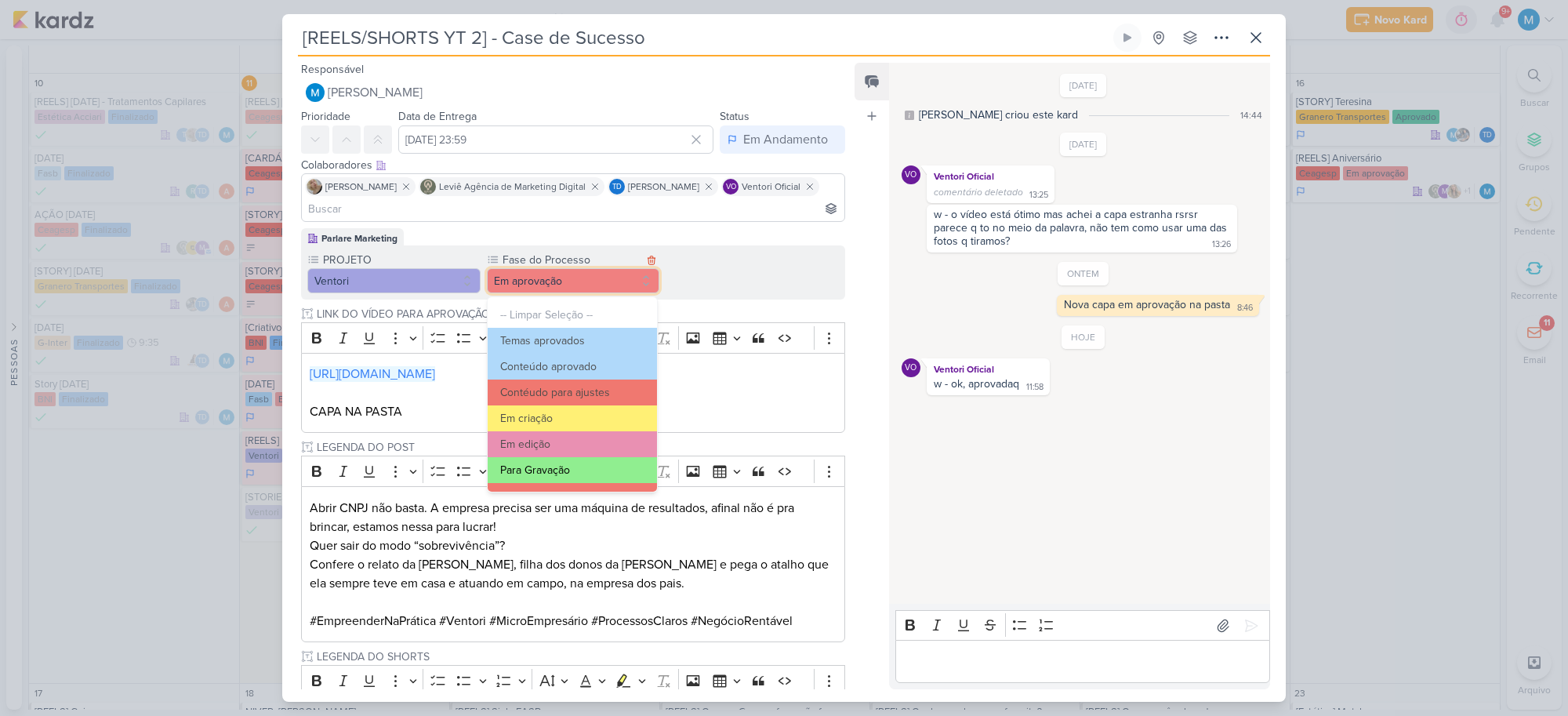
scroll to position [151, 0]
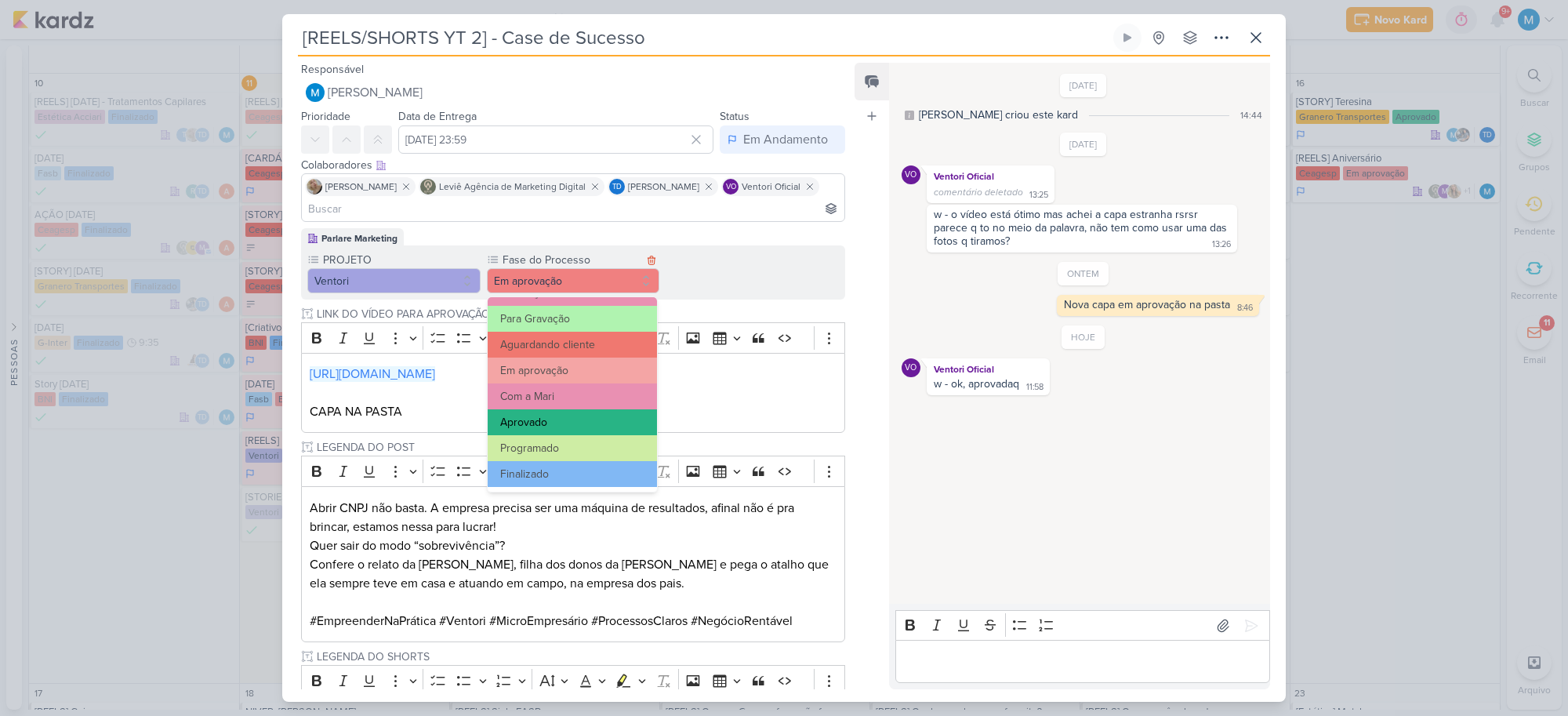
click at [557, 421] on button "Aprovado" at bounding box center [572, 421] width 169 height 26
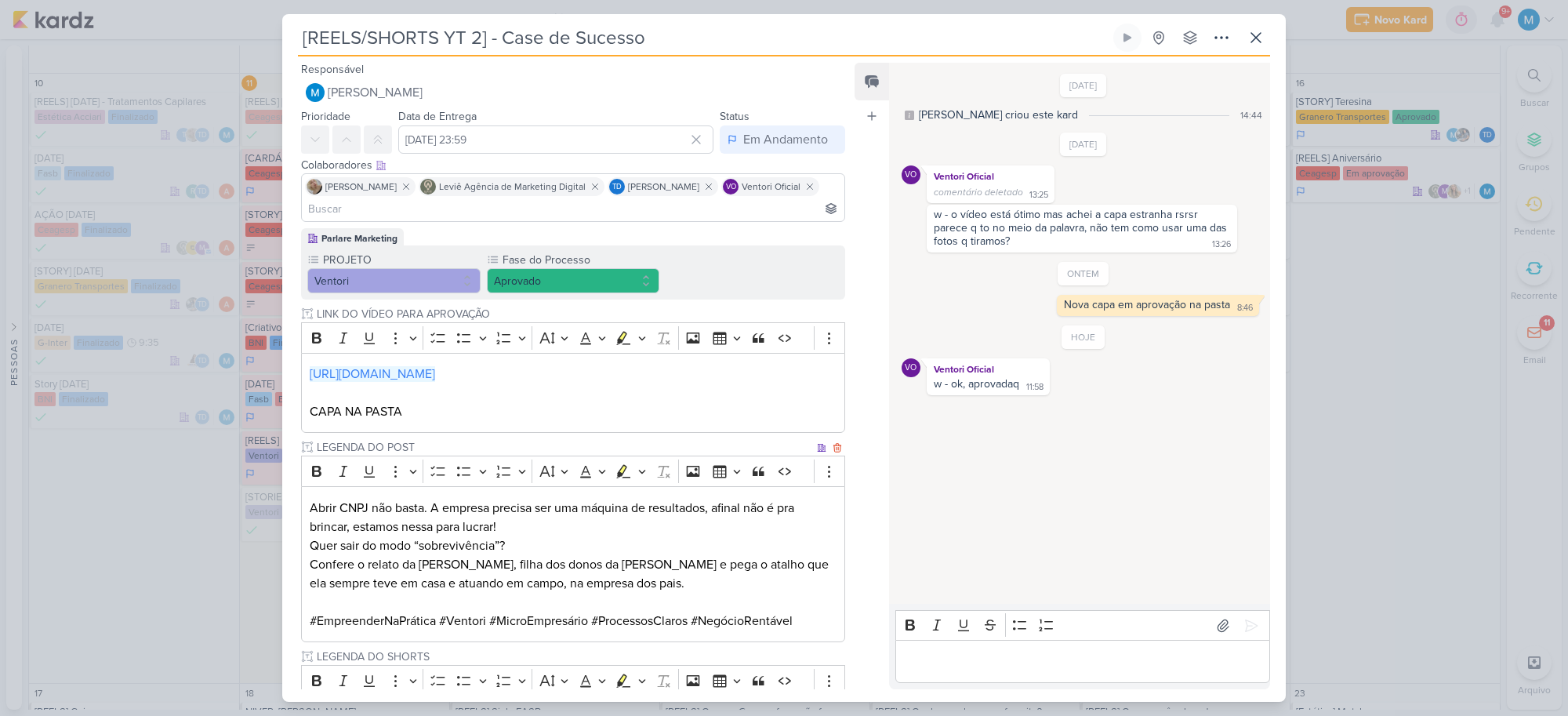
scroll to position [137, 0]
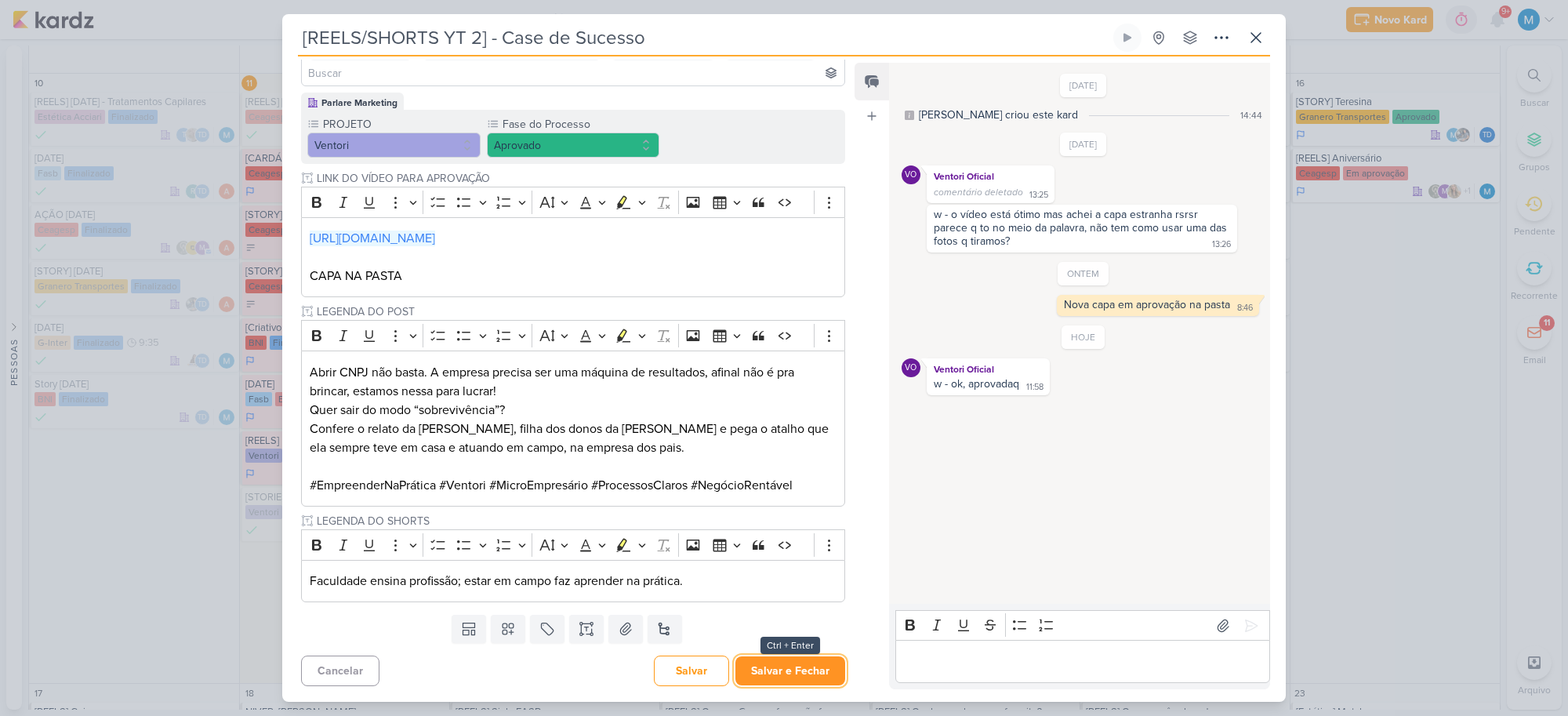
click at [798, 664] on button "Salvar e Fechar" at bounding box center [791, 670] width 110 height 29
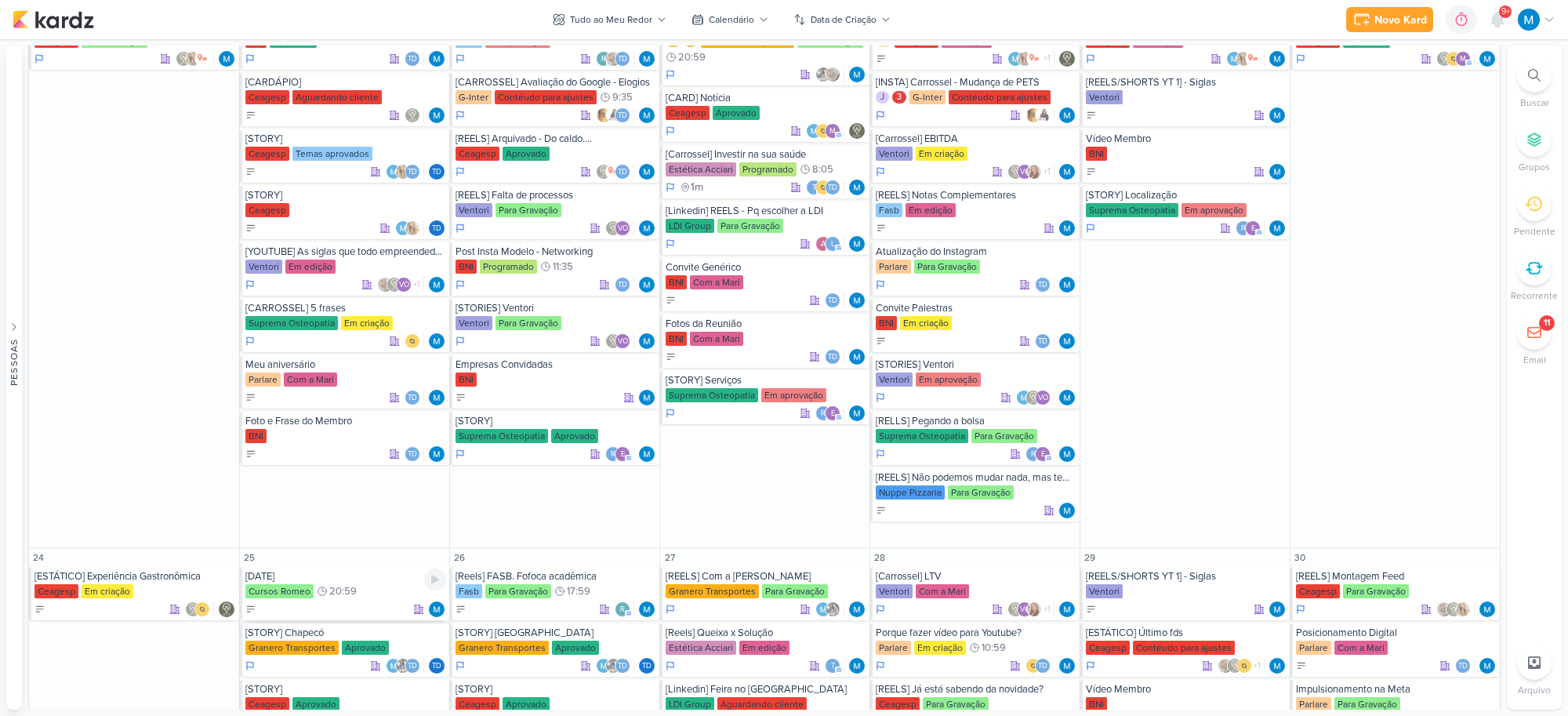
scroll to position [1469, 0]
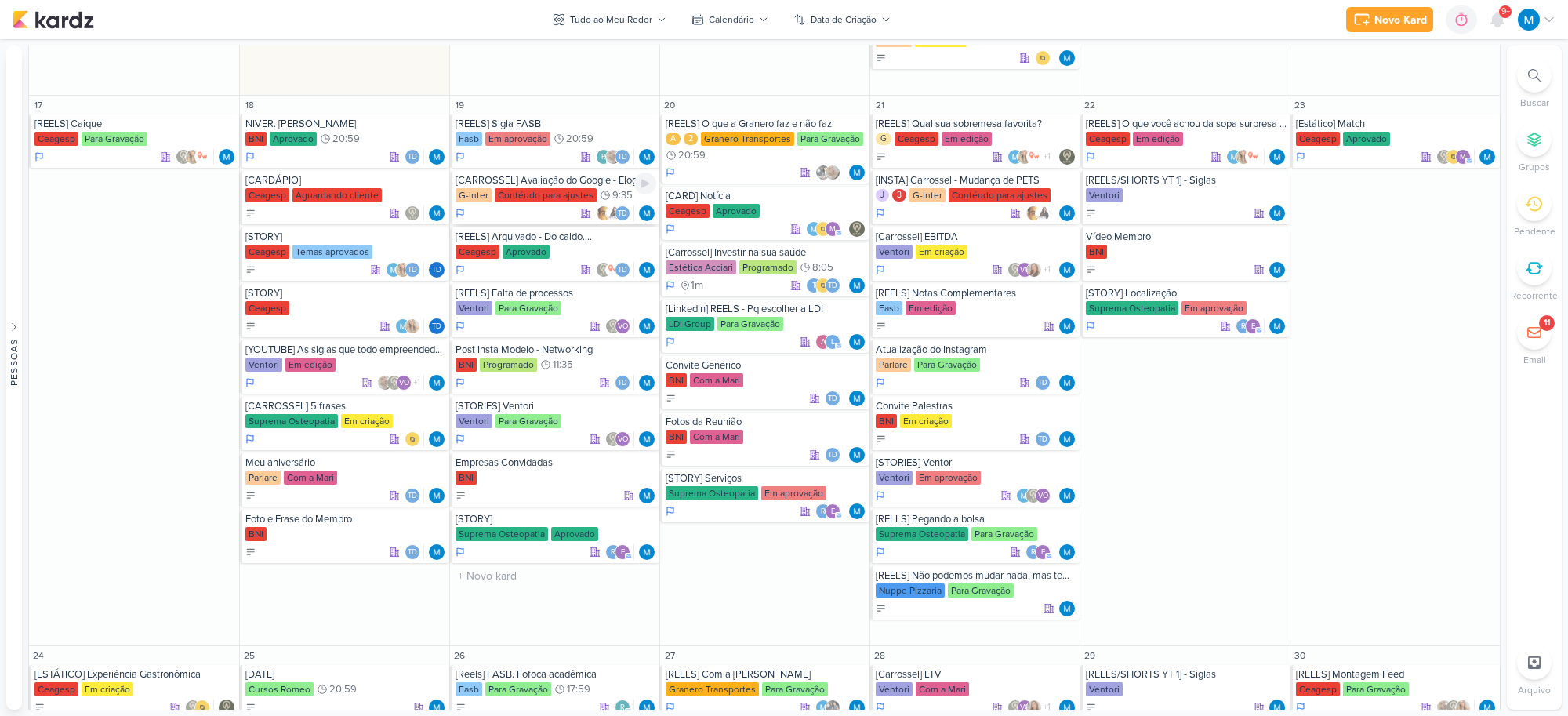
click at [542, 185] on div "[CARROSSEL] Avaliação do Google - Elogios" at bounding box center [555, 180] width 201 height 13
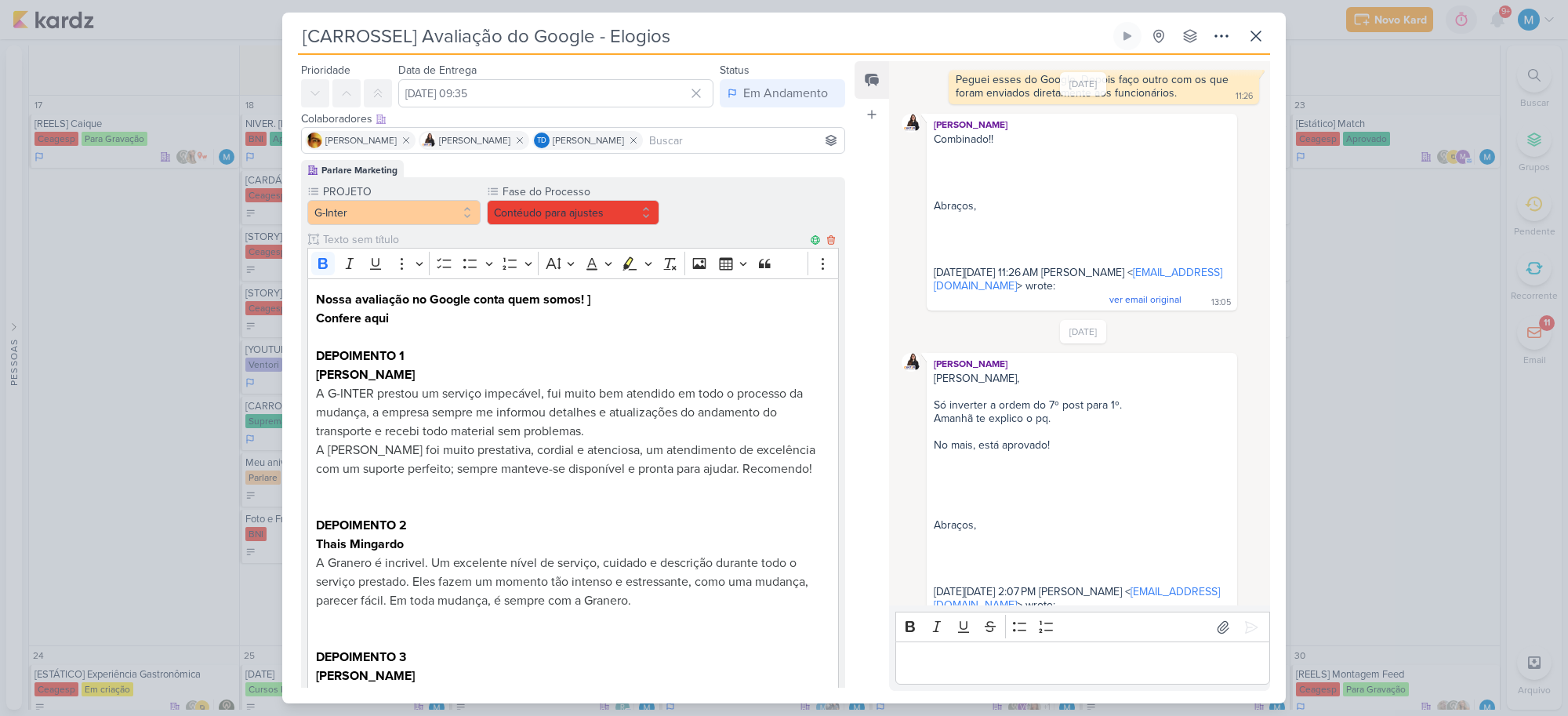
scroll to position [0, 0]
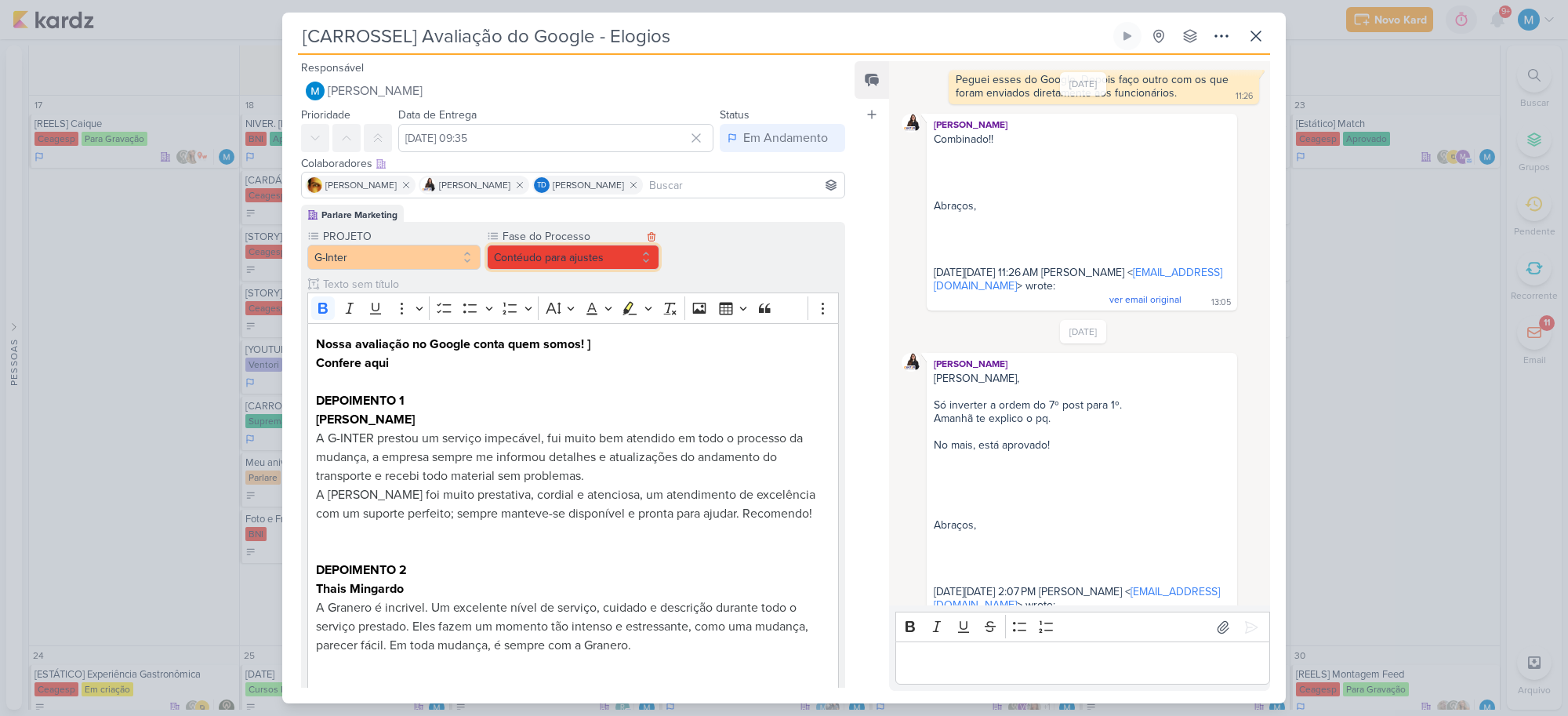
click at [584, 256] on button "Contéudo para ajustes" at bounding box center [573, 257] width 174 height 25
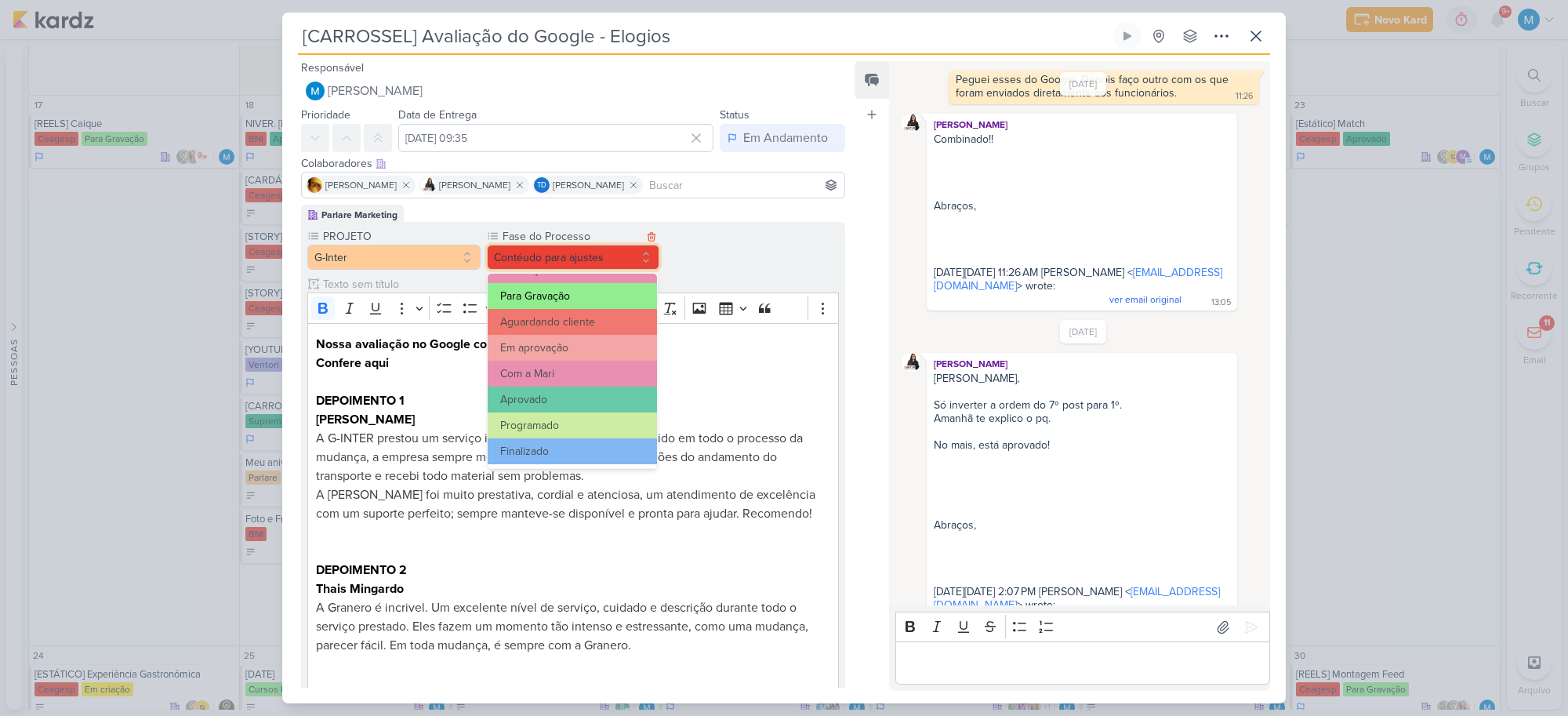
scroll to position [151, 0]
click at [559, 399] on button "Aprovado" at bounding box center [572, 399] width 169 height 26
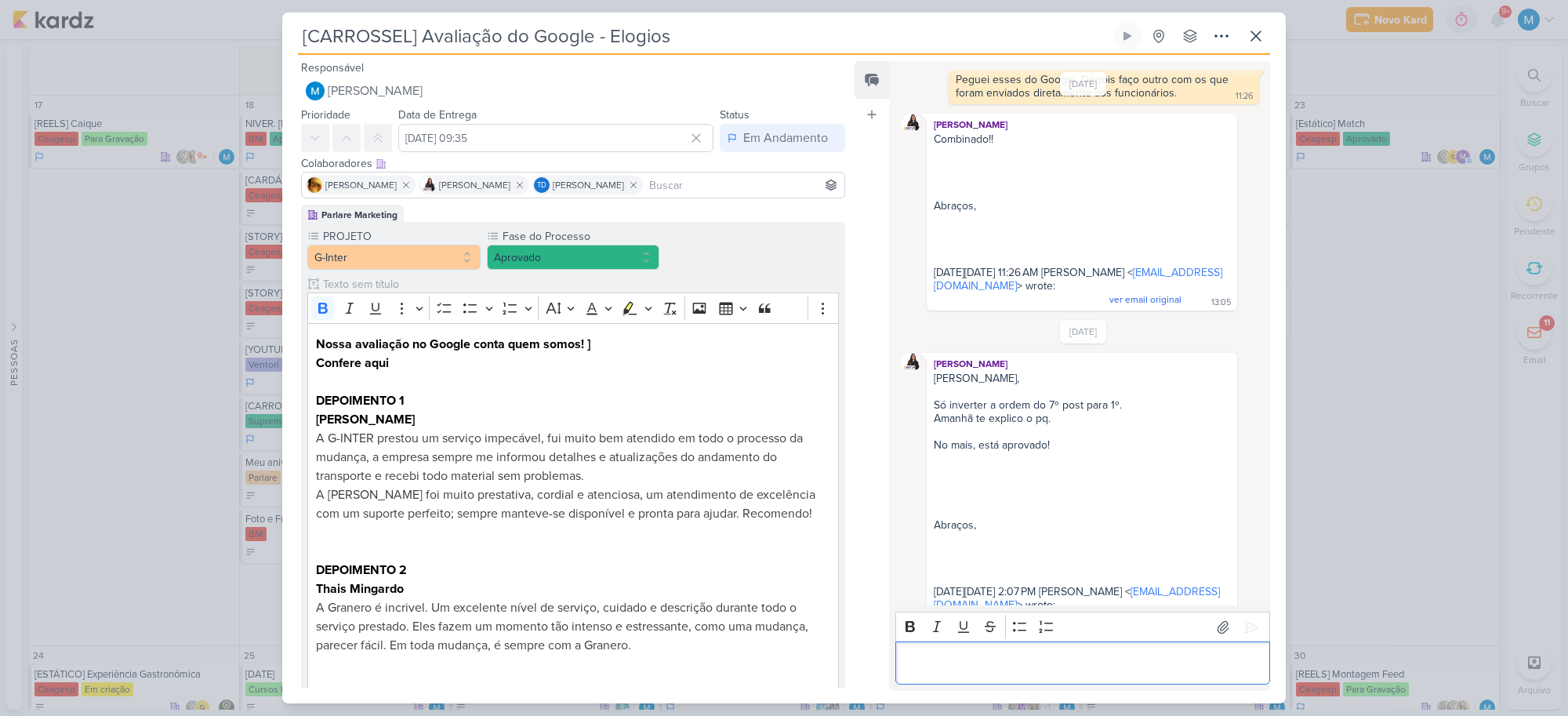
click at [969, 658] on p "Editor editing area: main" at bounding box center [1082, 663] width 358 height 19
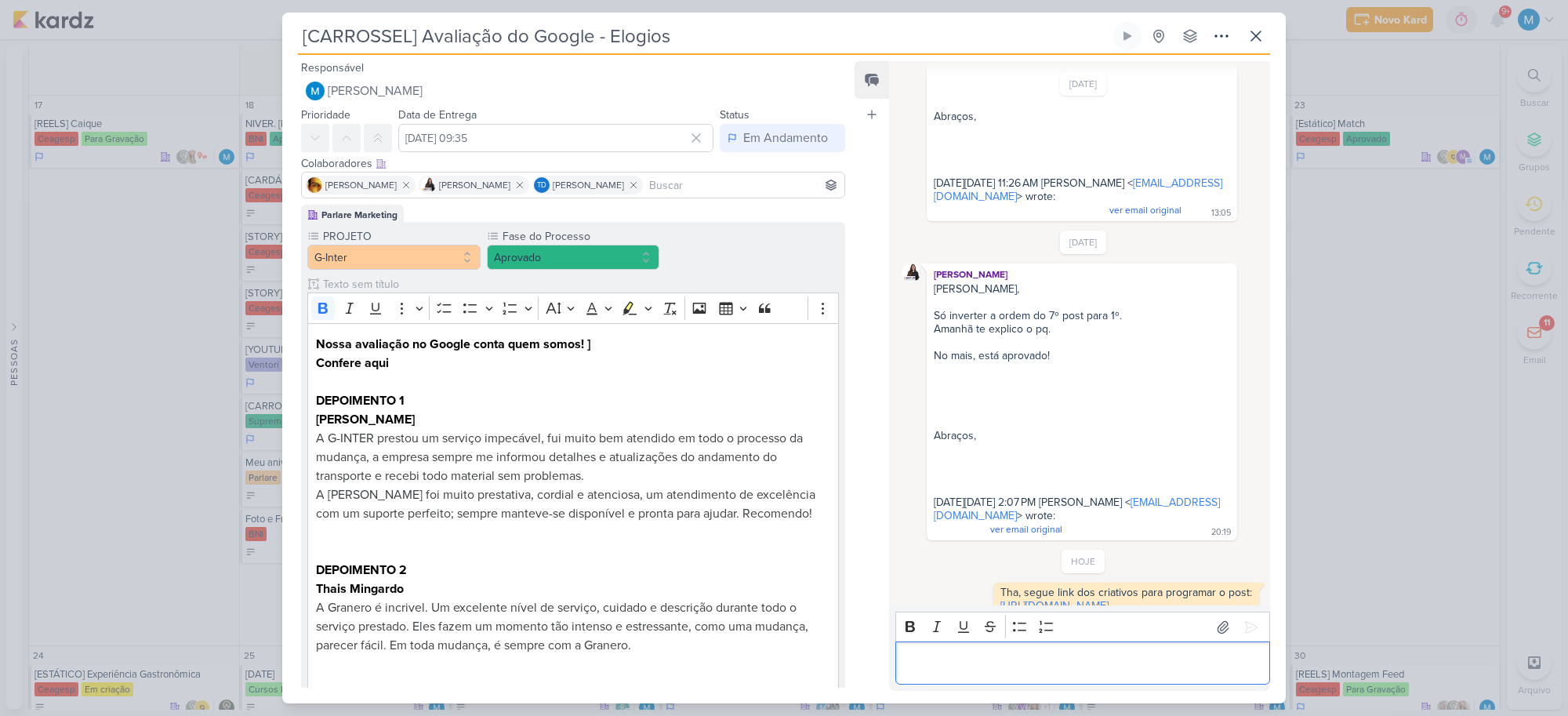
scroll to position [573, 0]
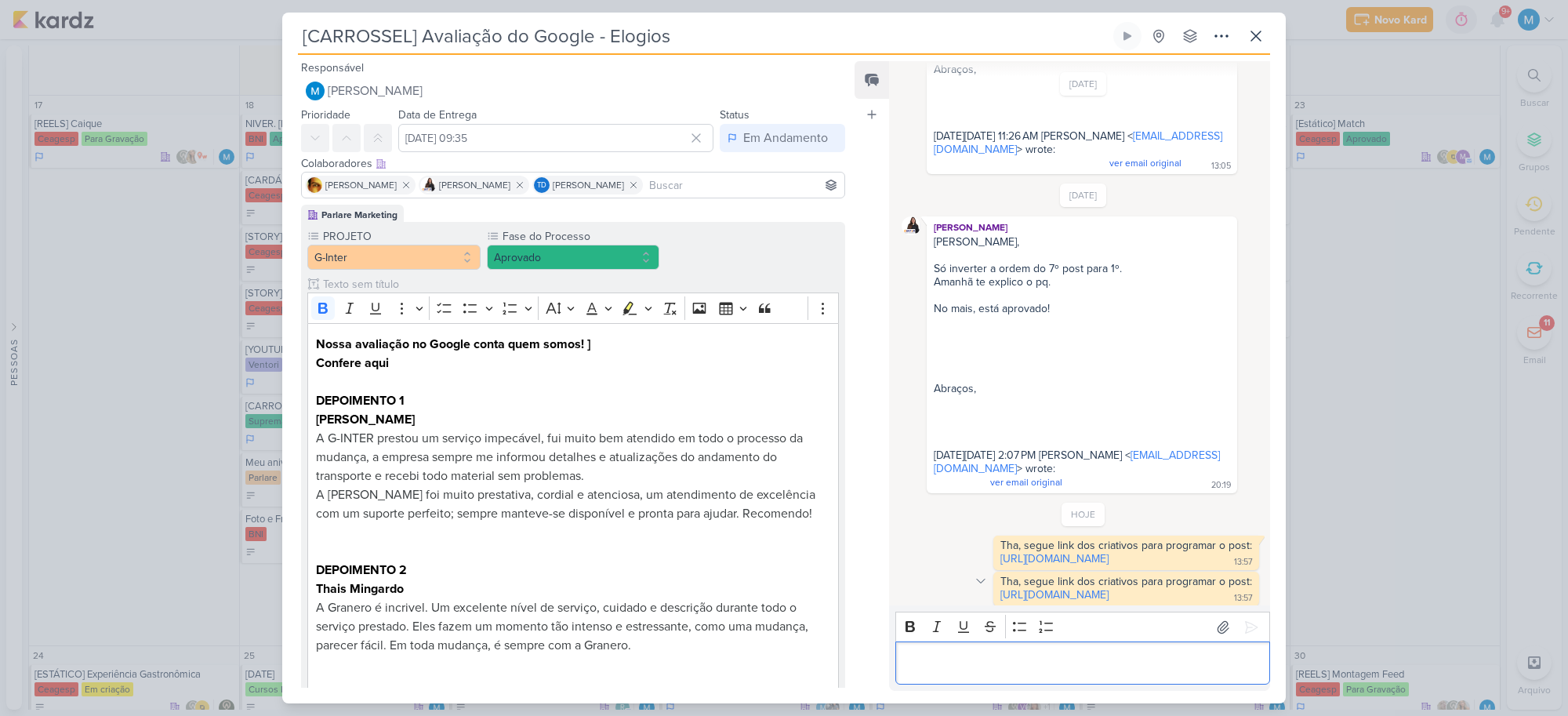
click at [977, 579] on icon at bounding box center [980, 581] width 8 height 4
click at [1003, 600] on div "Deletar" at bounding box center [1021, 608] width 36 height 16
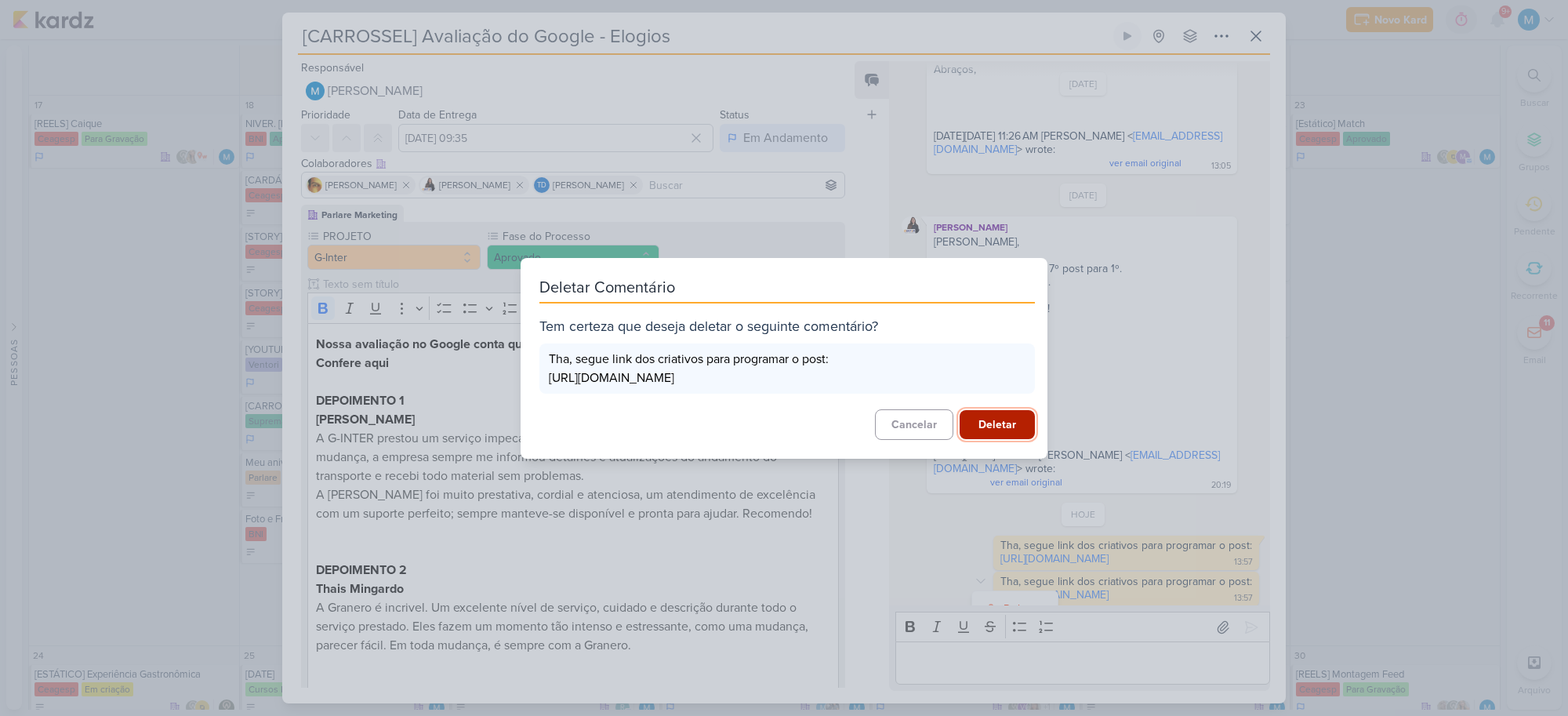
click at [981, 427] on button "Deletar" at bounding box center [997, 424] width 75 height 29
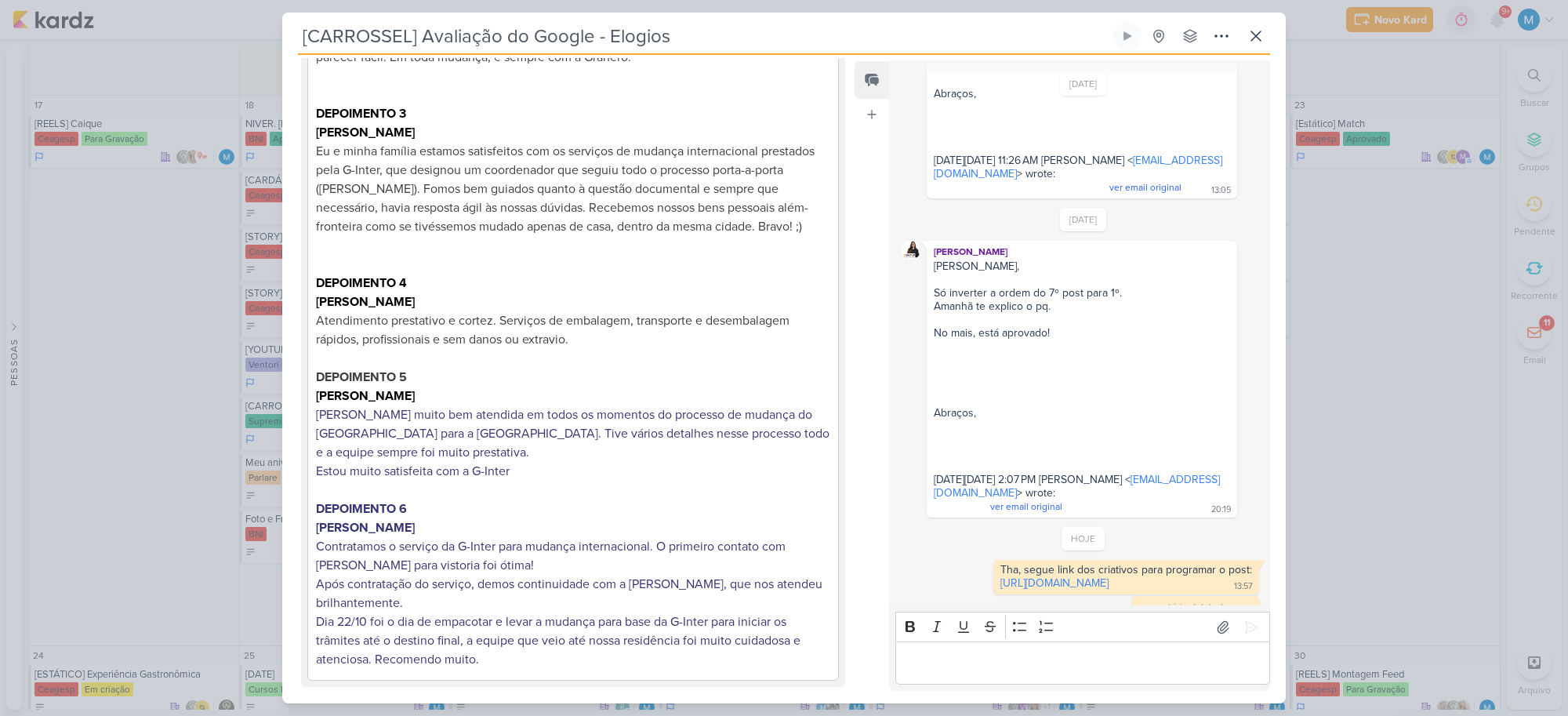
scroll to position [1144, 0]
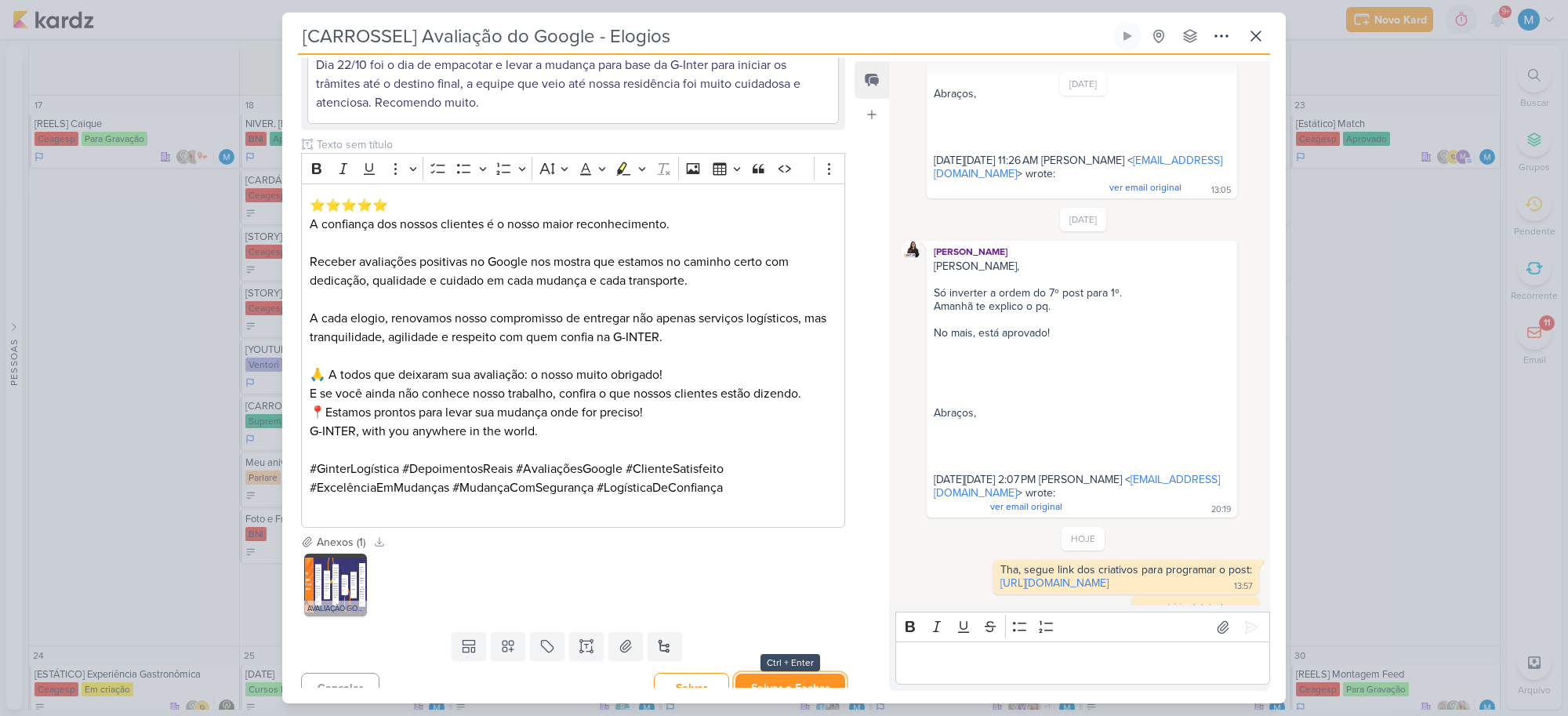
click at [805, 674] on button "Salvar e Fechar" at bounding box center [791, 688] width 110 height 29
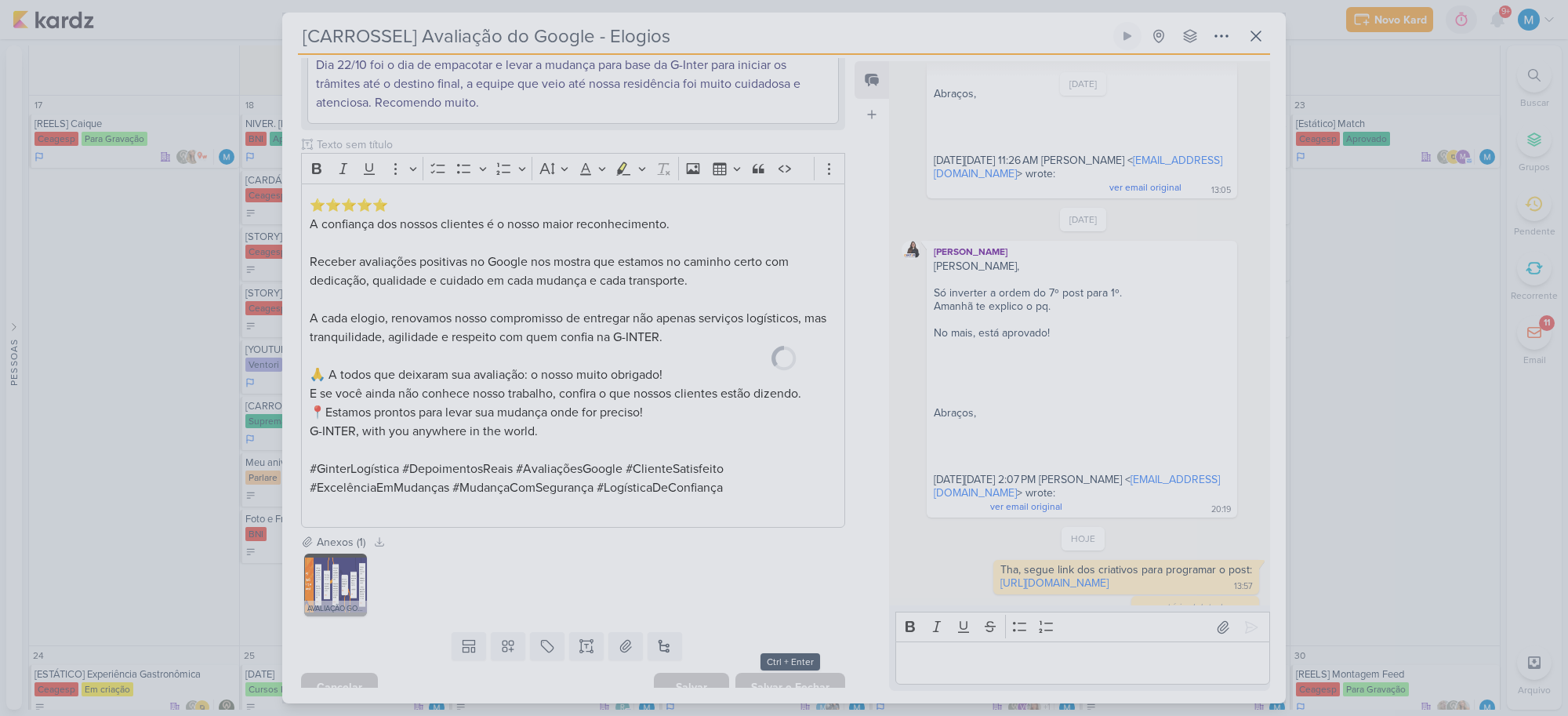
scroll to position [1142, 0]
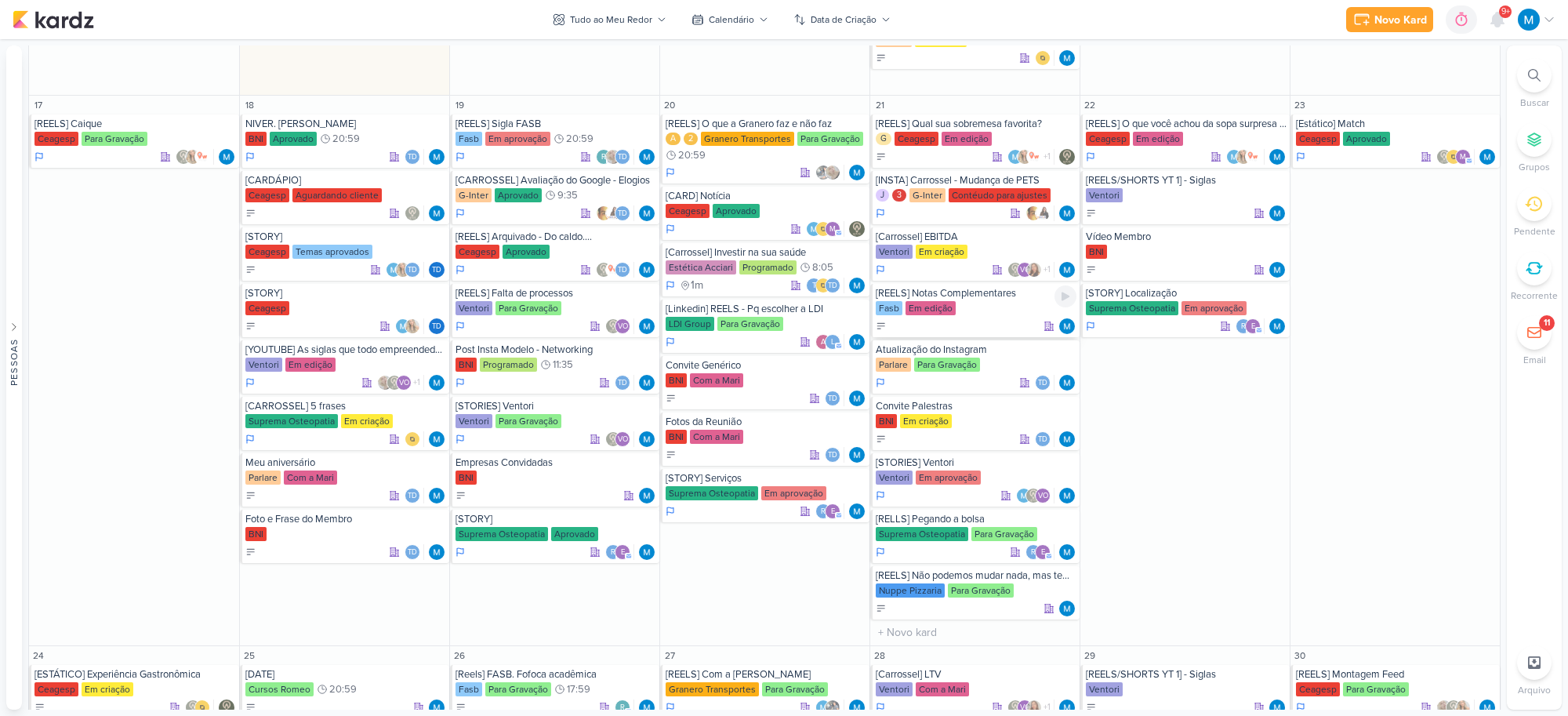
click at [988, 302] on div "Fasb Em edição" at bounding box center [975, 309] width 201 height 16
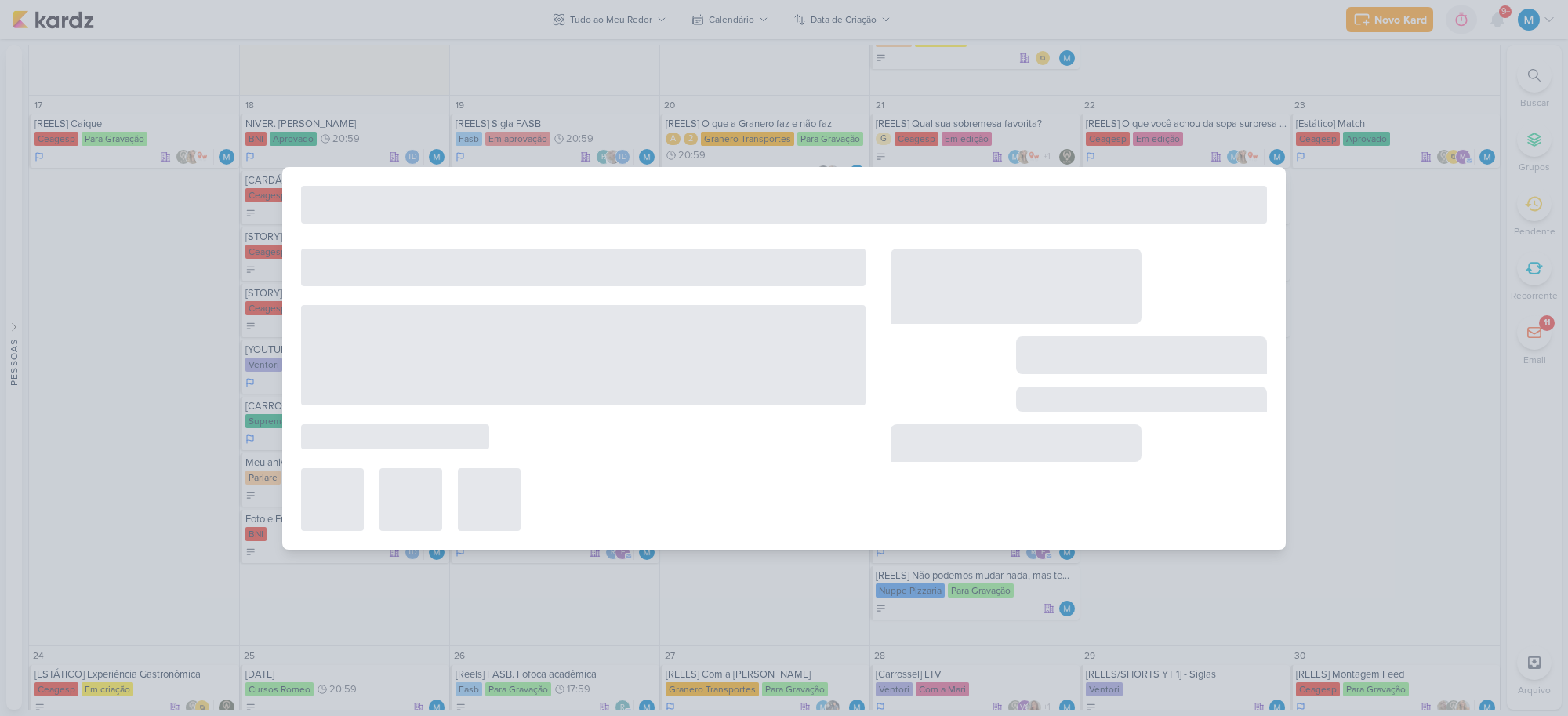
type input "[REELS] Notas Complementares"
type input "[DATE] 23:59"
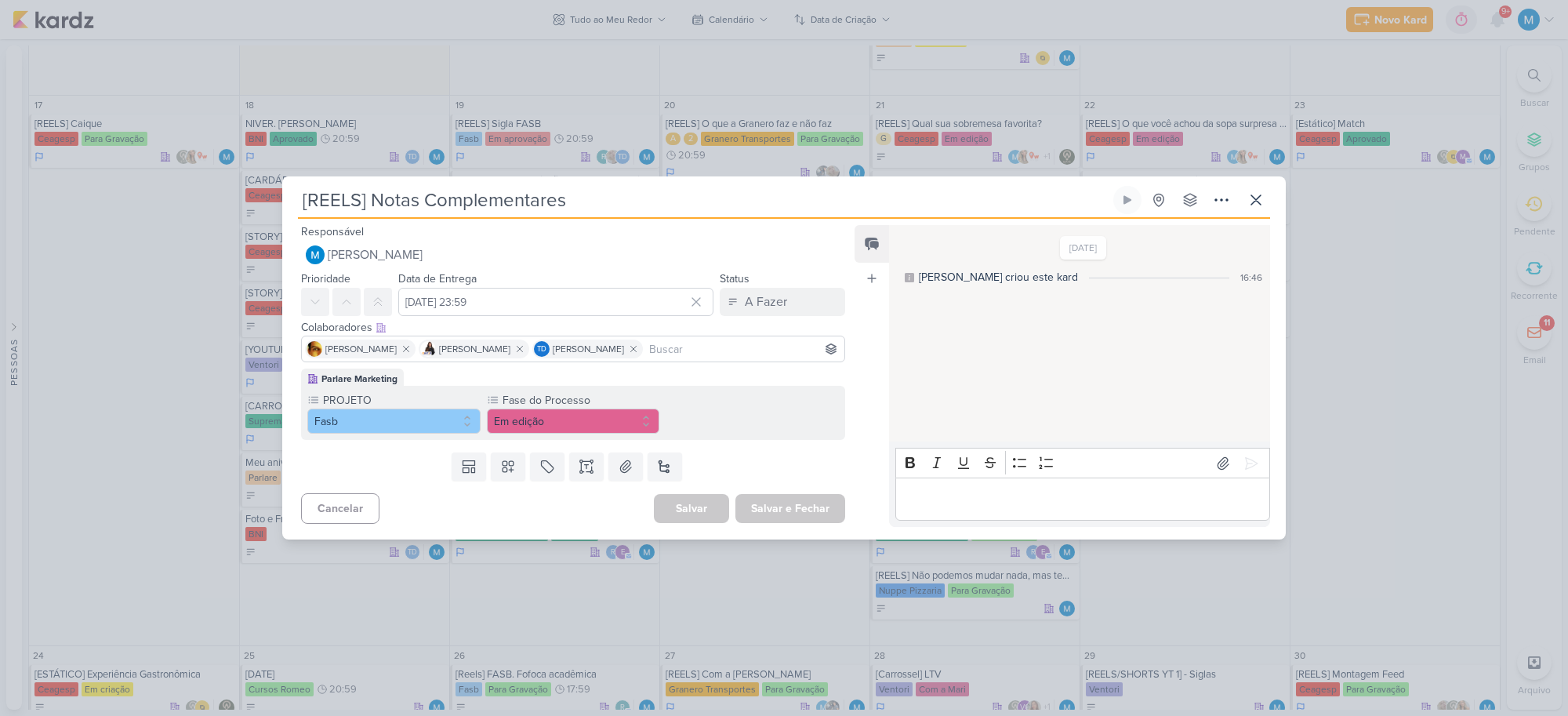
scroll to position [0, 0]
click at [368, 200] on input "[REELS] Notas Complementares" at bounding box center [704, 199] width 812 height 28
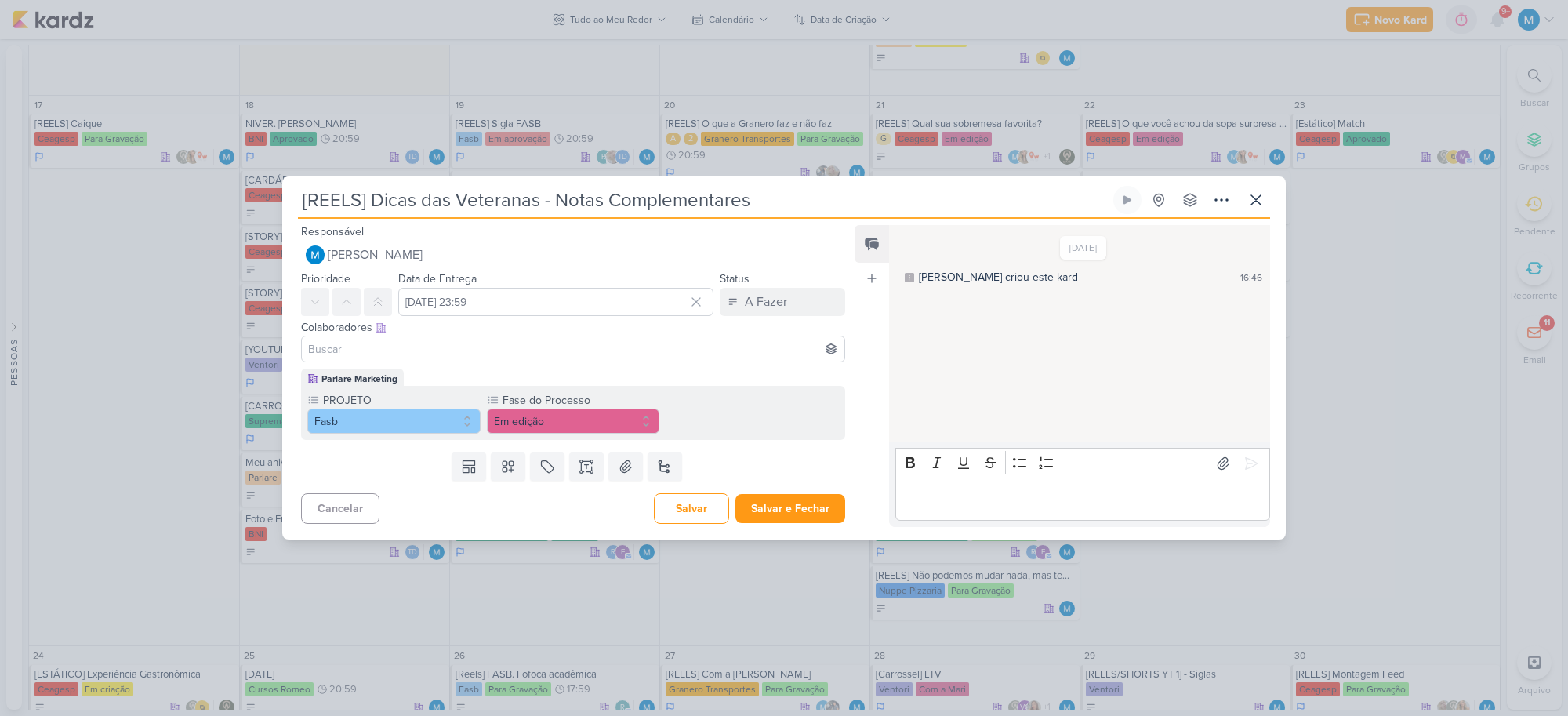
type input "[REELS] Dicas das Veteranas - Notas Complementares"
click at [338, 354] on input at bounding box center [572, 349] width 536 height 19
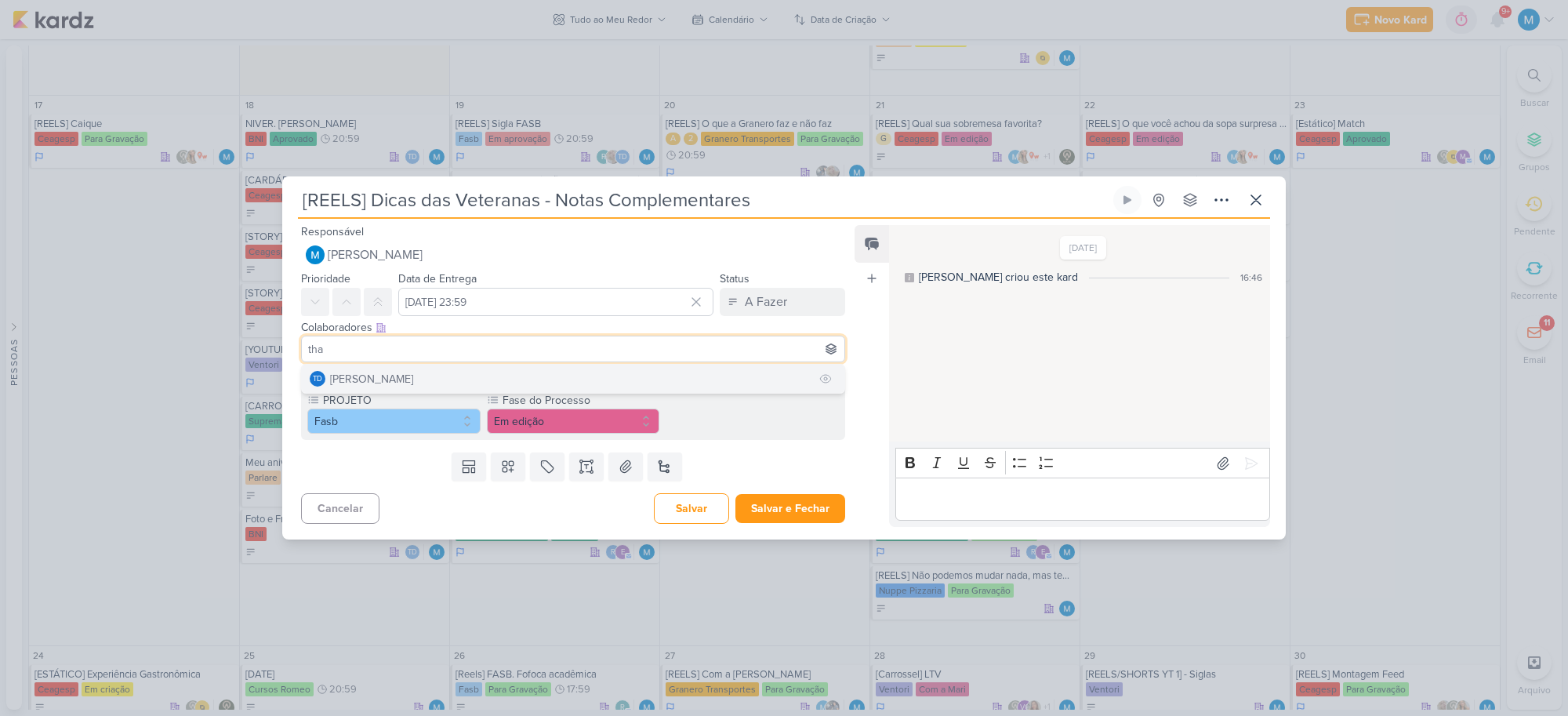
type input "tha"
click at [386, 377] on div "[PERSON_NAME]" at bounding box center [372, 378] width 83 height 16
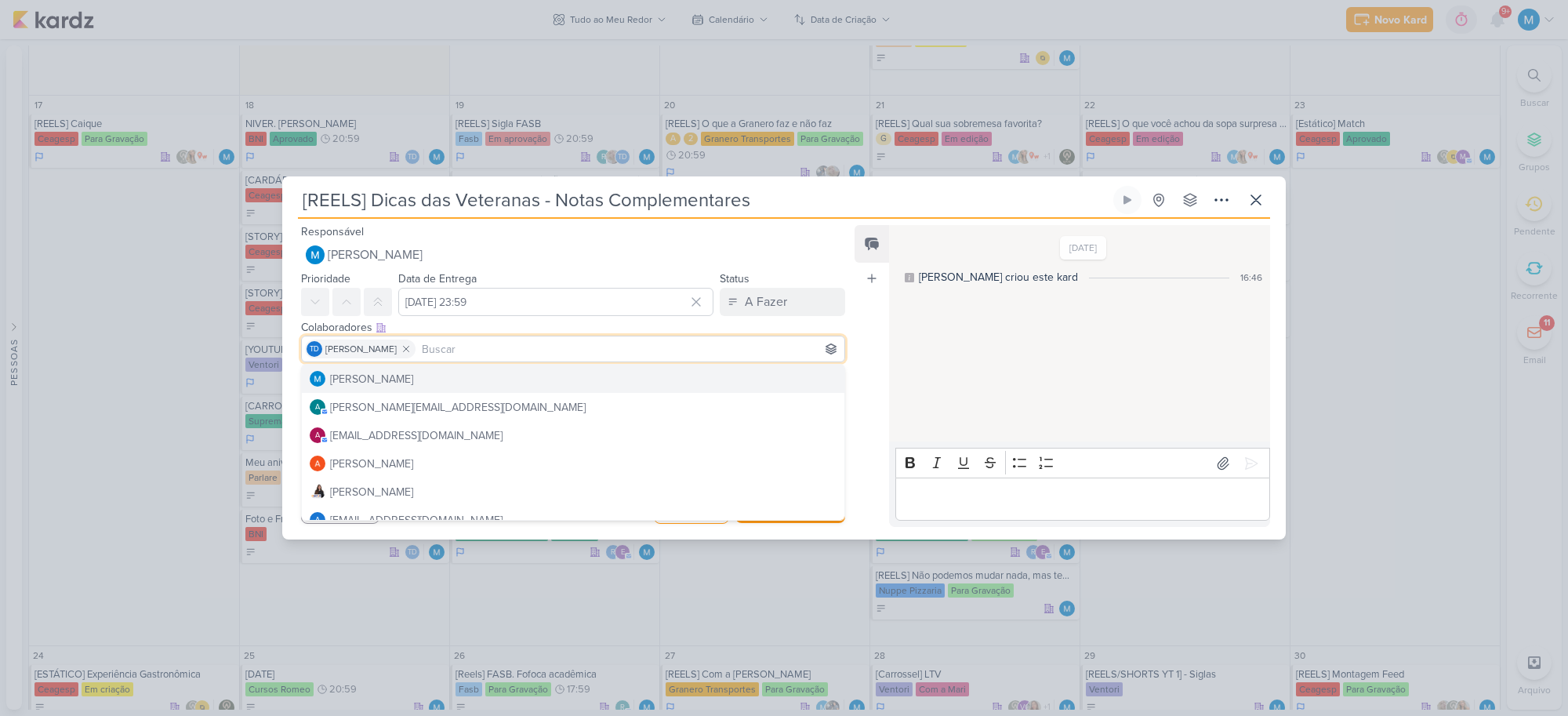
click at [872, 357] on div "Feed Atrelar email Solte o email para atrelar ao kard" at bounding box center [871, 376] width 35 height 302
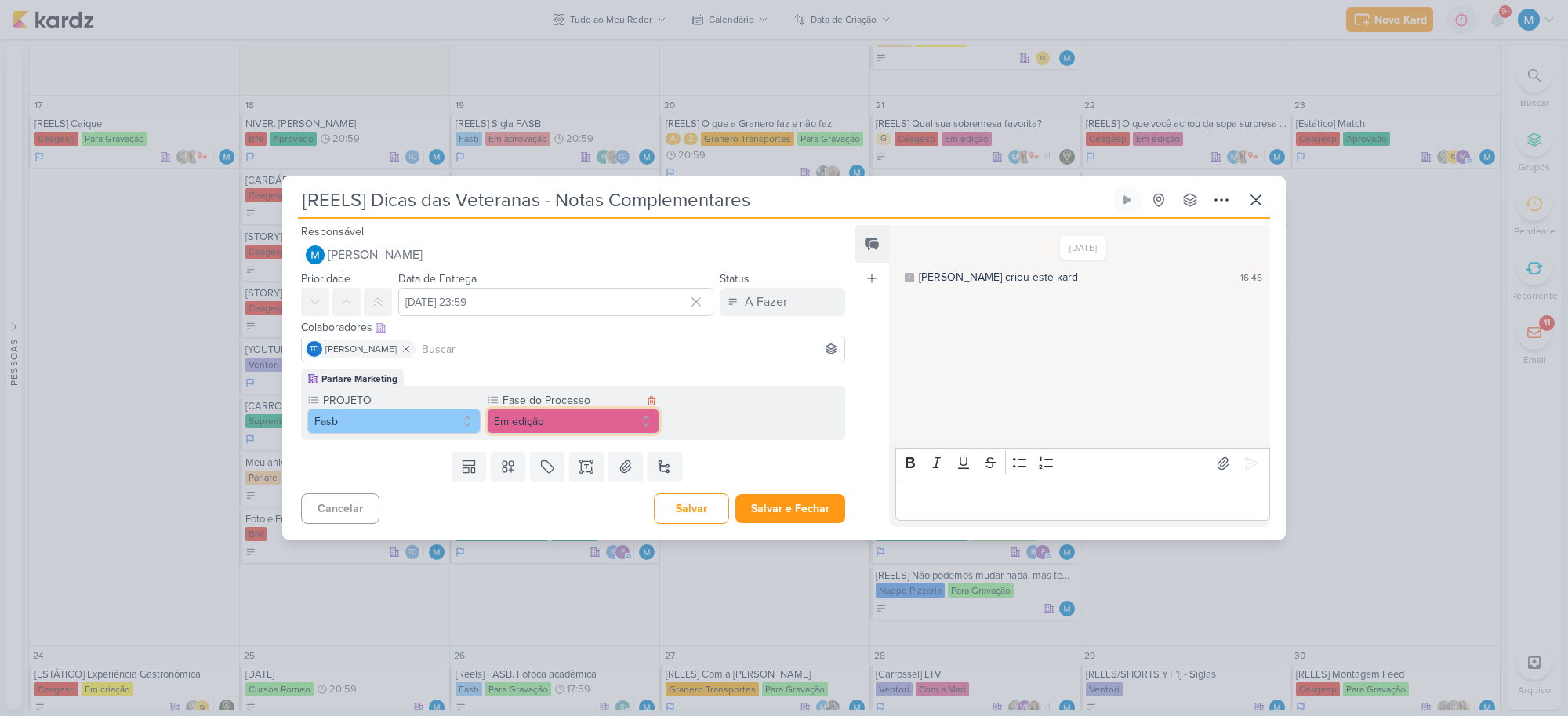
click at [586, 421] on button "Em edição" at bounding box center [573, 421] width 174 height 25
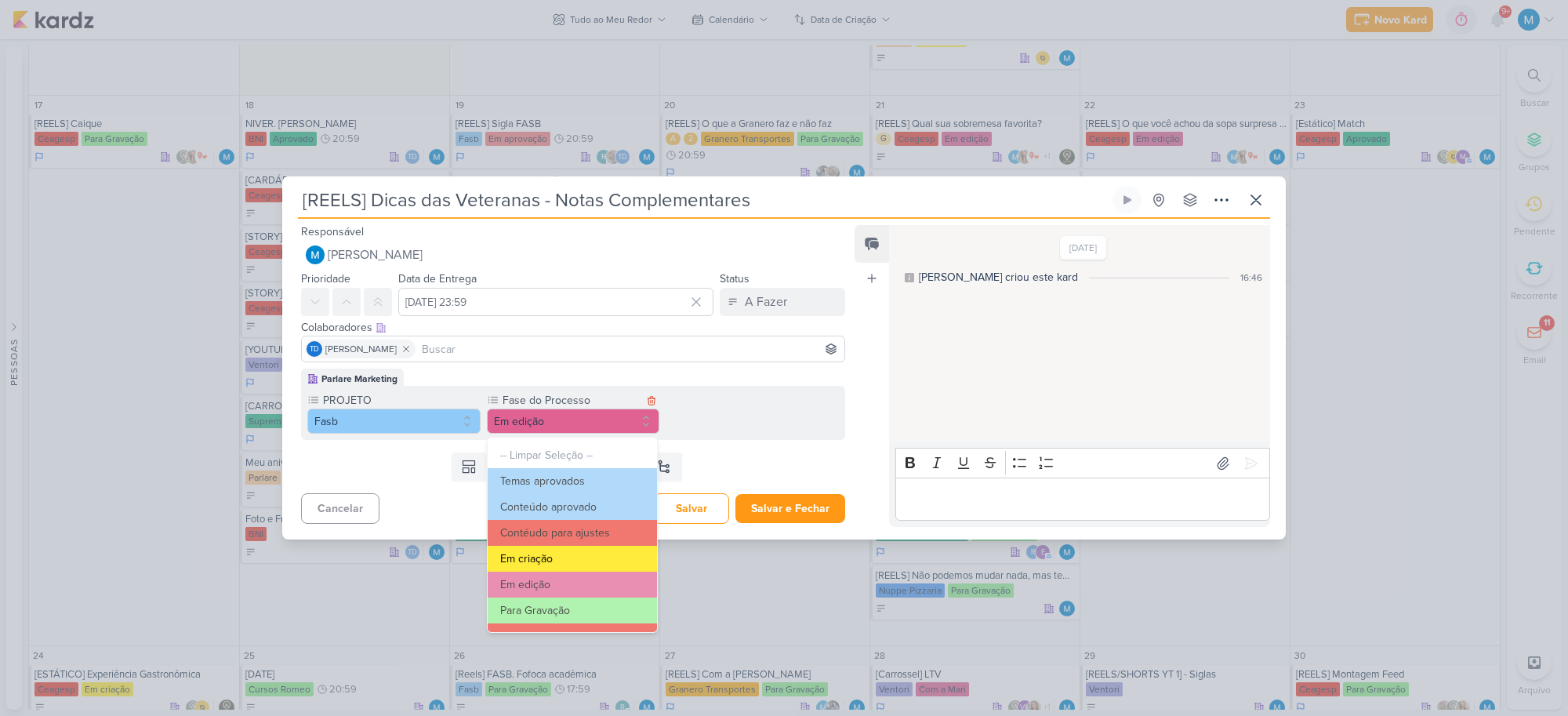
click at [557, 551] on button "Em criação" at bounding box center [572, 559] width 169 height 26
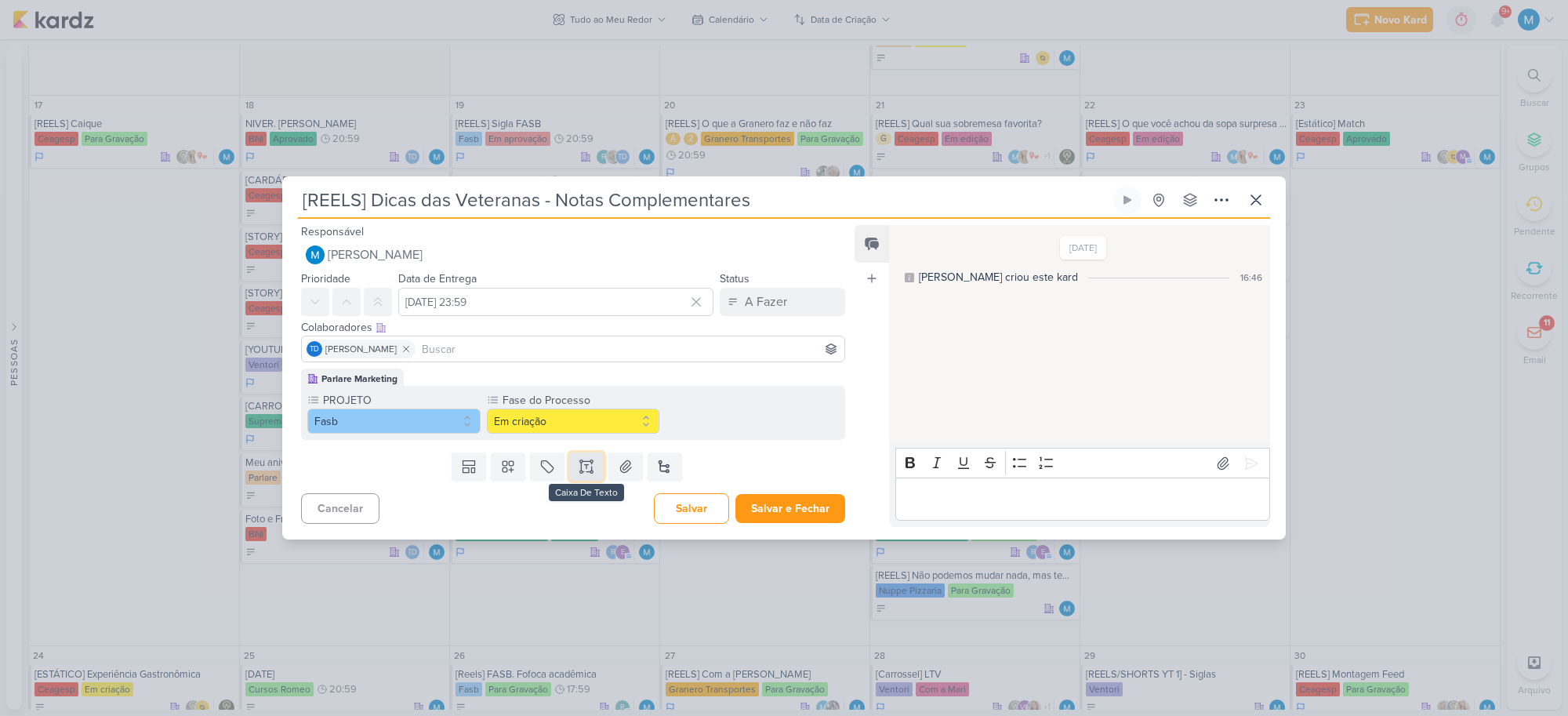
click at [586, 465] on icon at bounding box center [586, 466] width 16 height 16
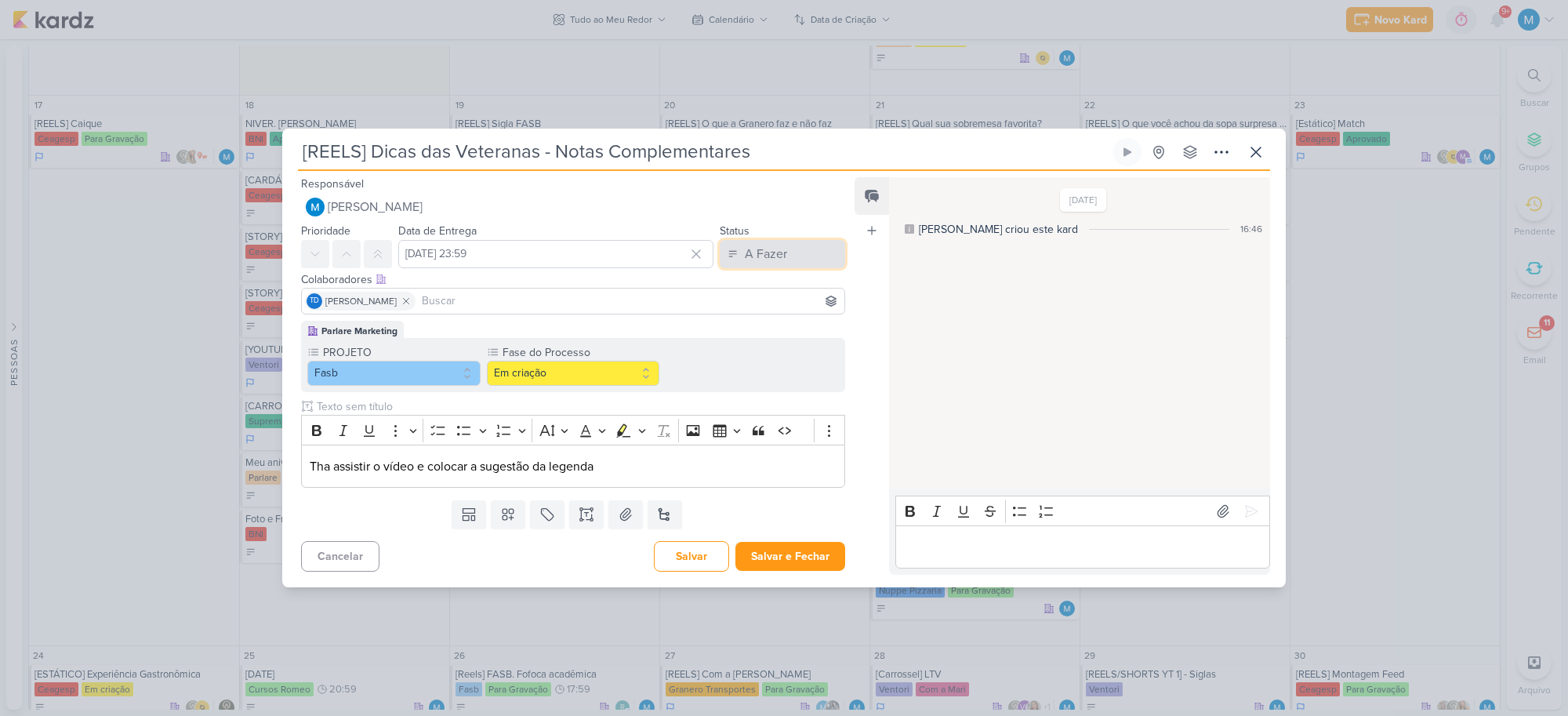
click at [766, 245] on div "A Fazer" at bounding box center [766, 254] width 42 height 19
click at [774, 337] on div "Em Andamento" at bounding box center [770, 341] width 74 height 16
click at [587, 520] on icon at bounding box center [586, 520] width 8 height 0
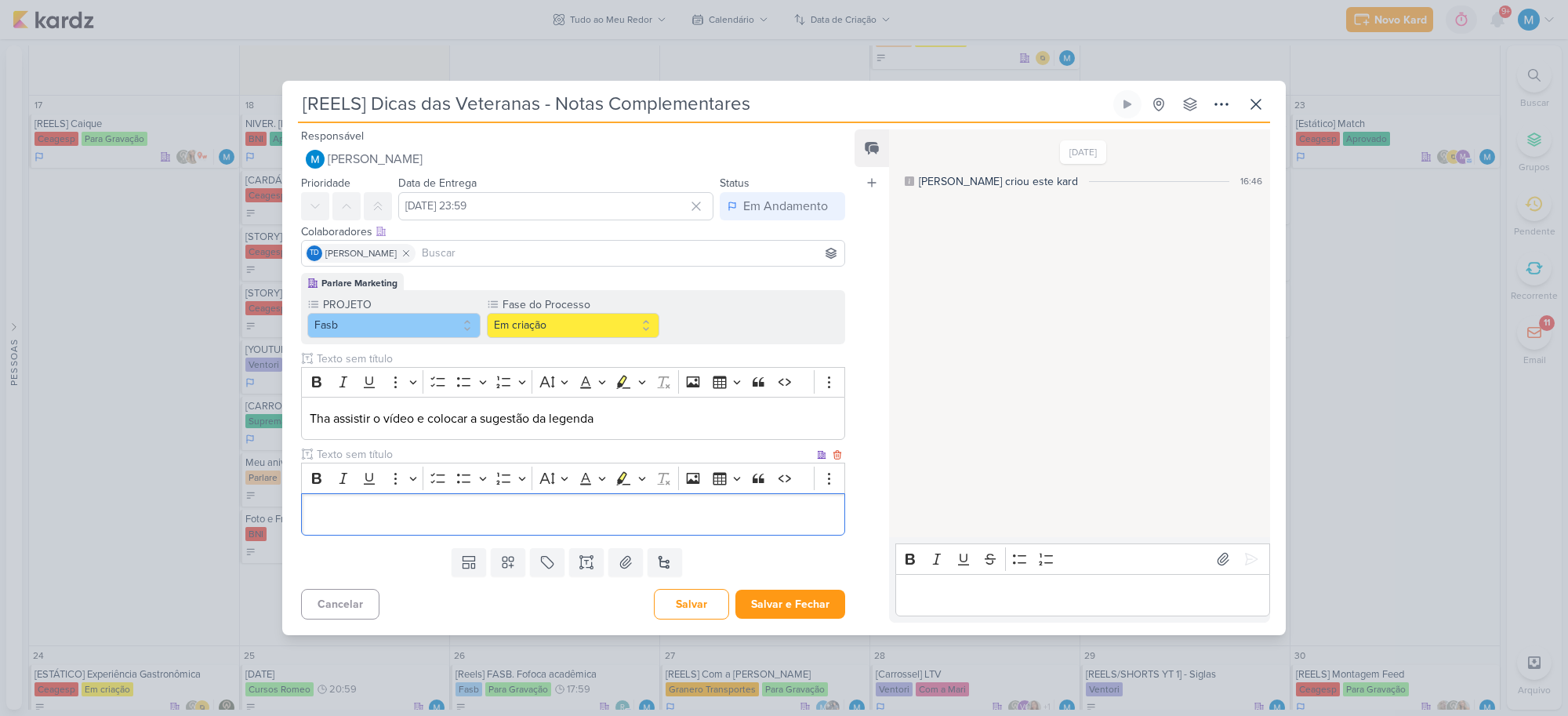
click at [353, 447] on input "text" at bounding box center [563, 454] width 500 height 16
type input "Vídeo para aprovação"
click at [475, 502] on div "Editor editing area: main" at bounding box center [573, 515] width 544 height 43
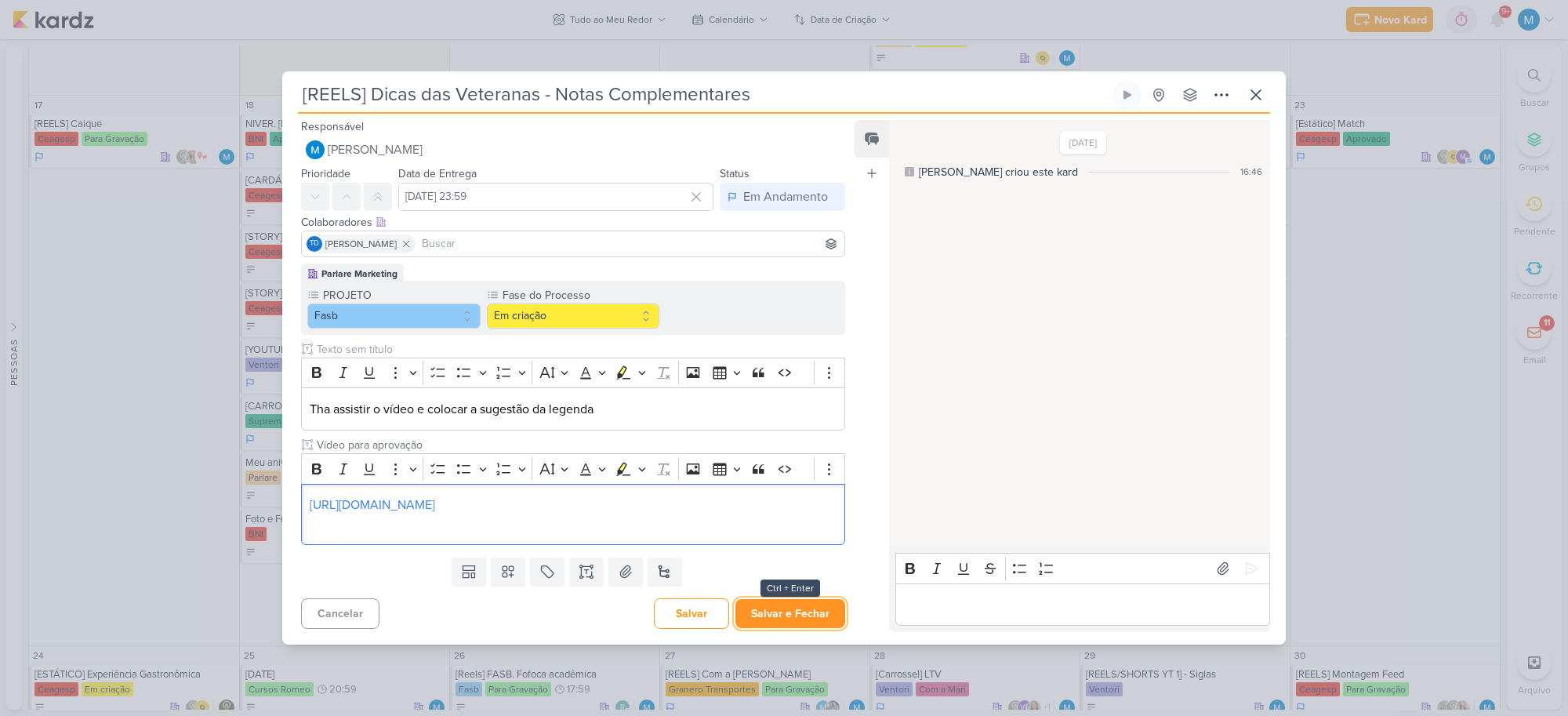
click at [821, 613] on button "Salvar e Fechar" at bounding box center [791, 614] width 110 height 29
